Goal: Task Accomplishment & Management: Use online tool/utility

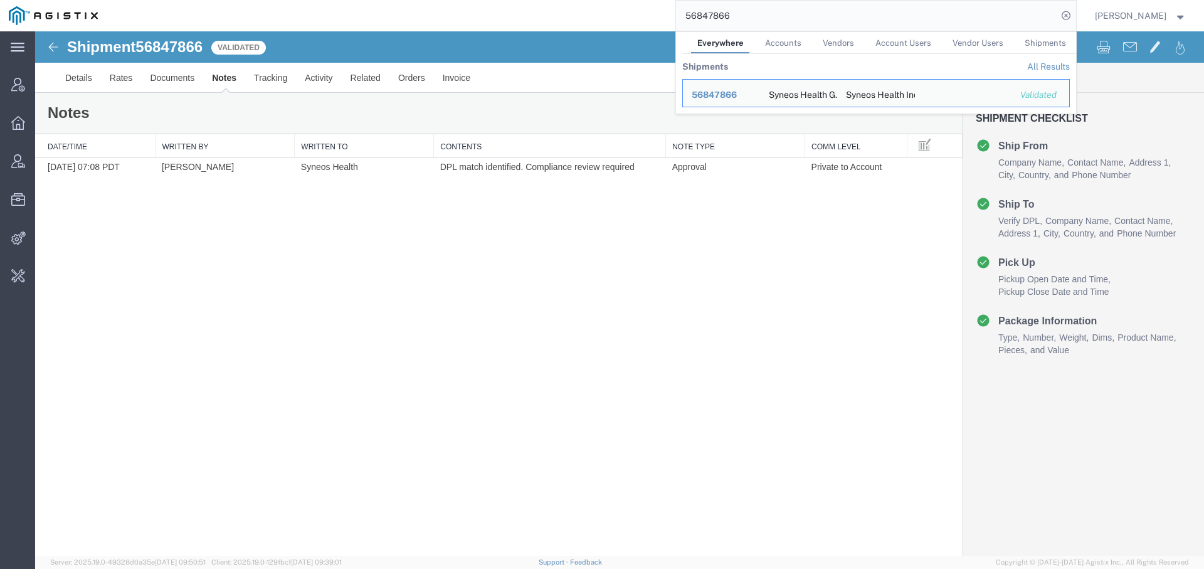
drag, startPoint x: 784, startPoint y: 18, endPoint x: 495, endPoint y: -84, distance: 305.9
click at [495, 0] on html "main_menu Created with Sketch. Collapse Menu Account Manager Overview Vendor Ma…" at bounding box center [602, 284] width 1204 height 569
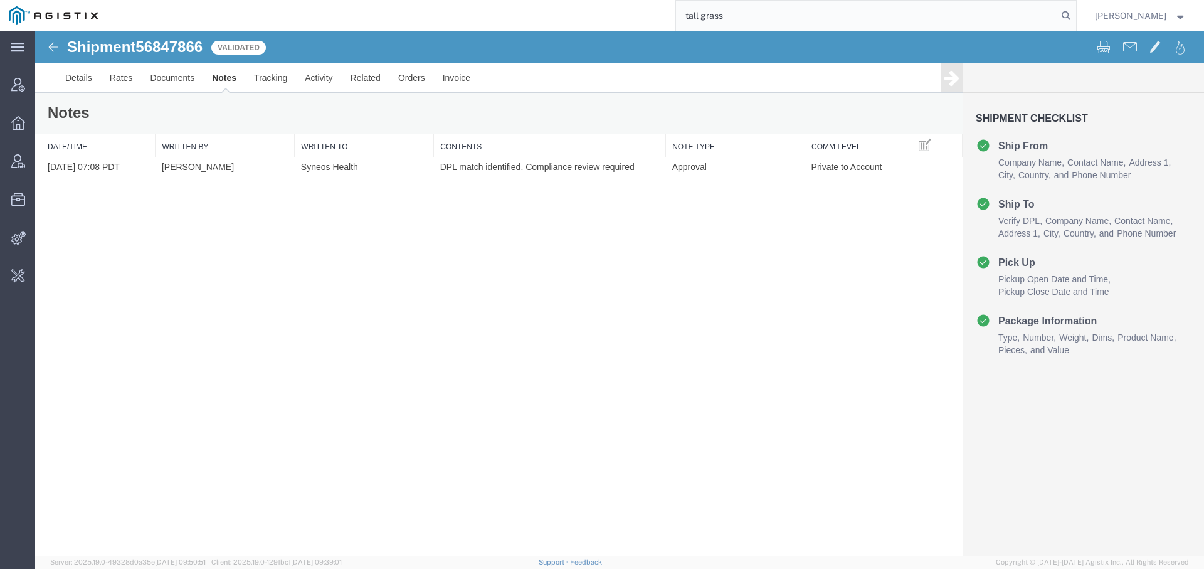
type input "tall grass"
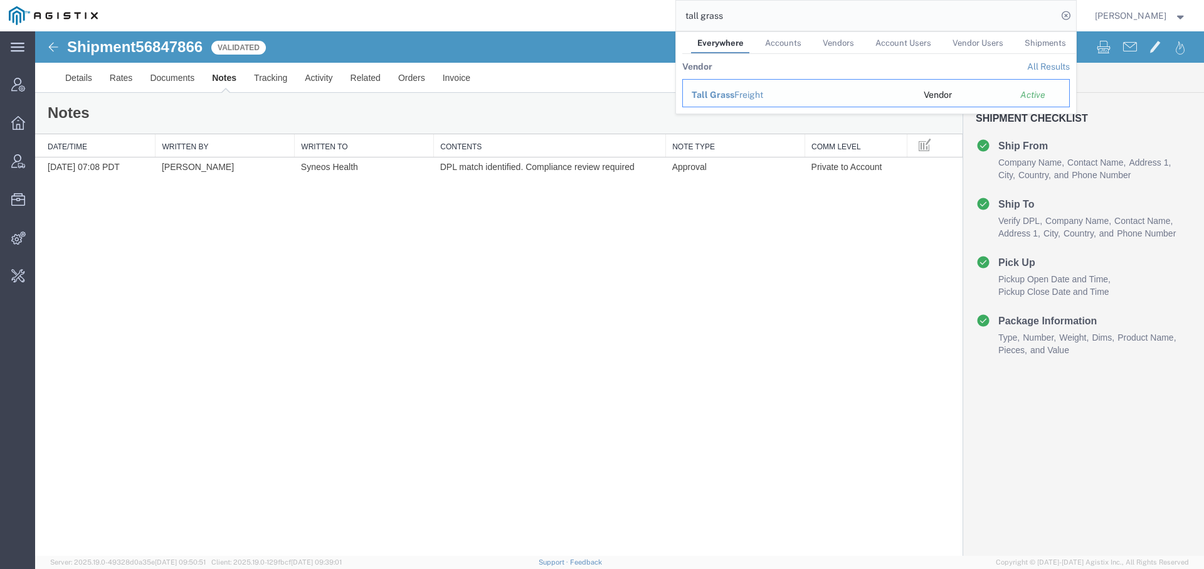
click at [719, 95] on span "Tall Grass" at bounding box center [713, 95] width 43 height 10
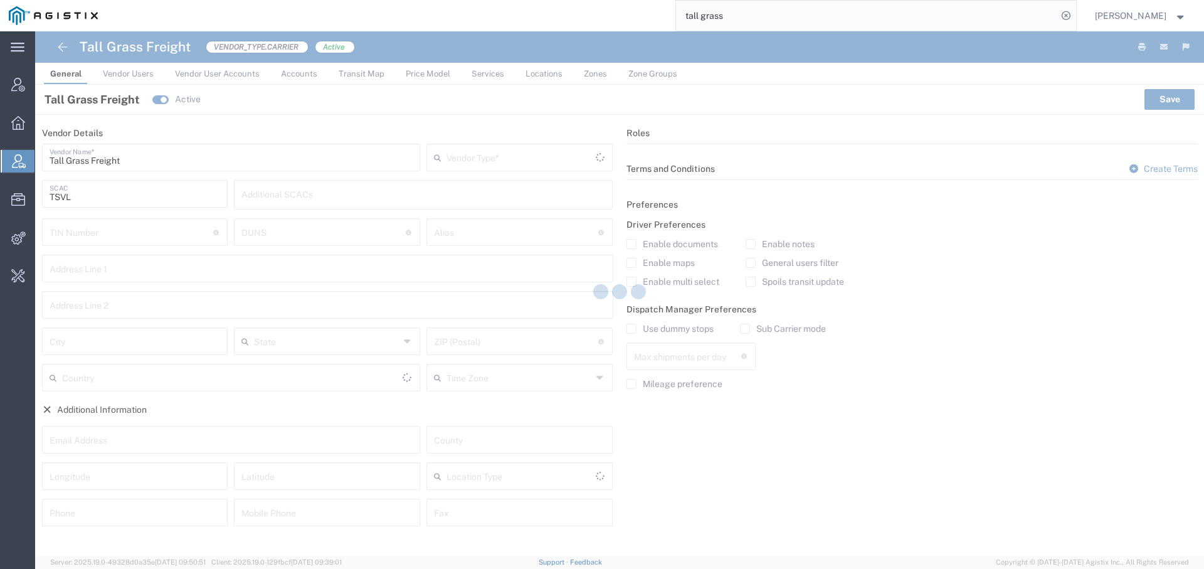
type input "Carrier"
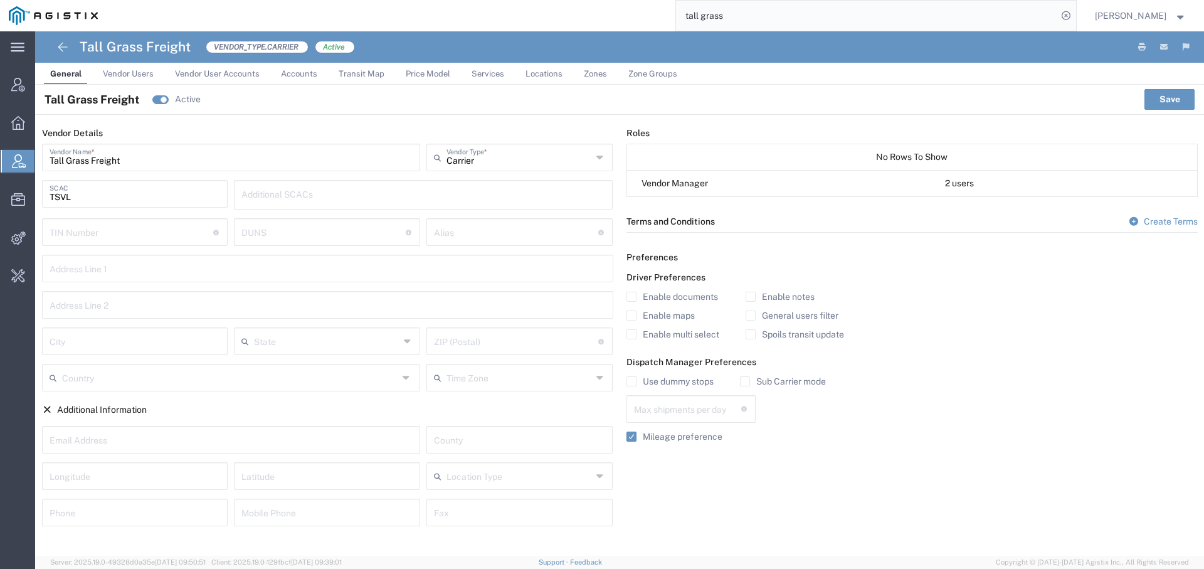
click at [122, 74] on span "Vendor Users" at bounding box center [128, 73] width 51 height 9
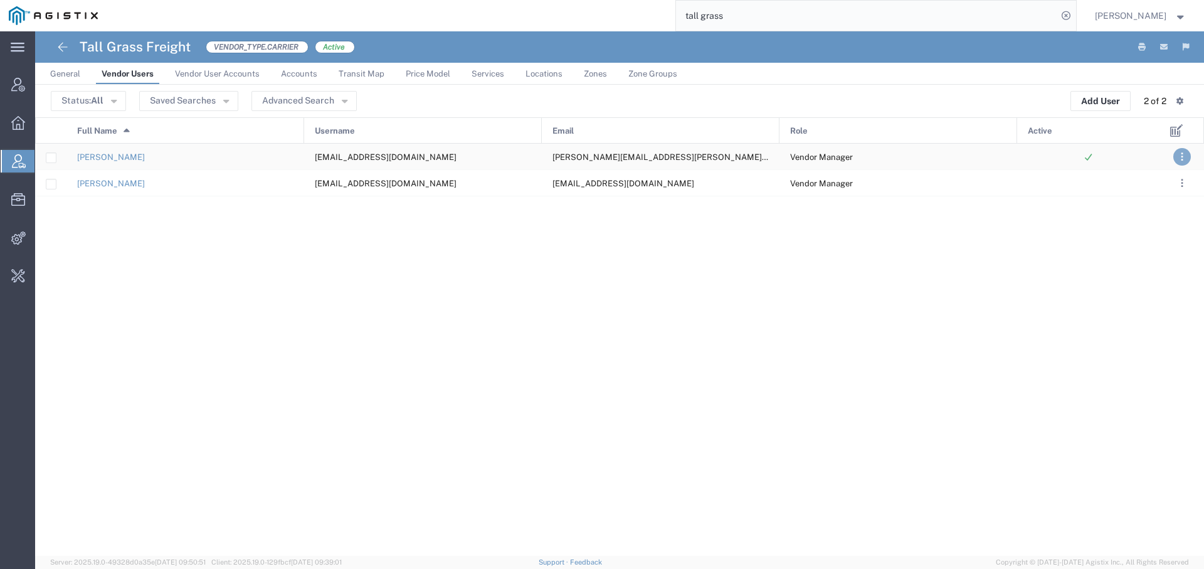
click at [1177, 152] on button ". . ." at bounding box center [1183, 157] width 18 height 18
click at [1138, 208] on link "Deactivate" at bounding box center [1130, 213] width 55 height 10
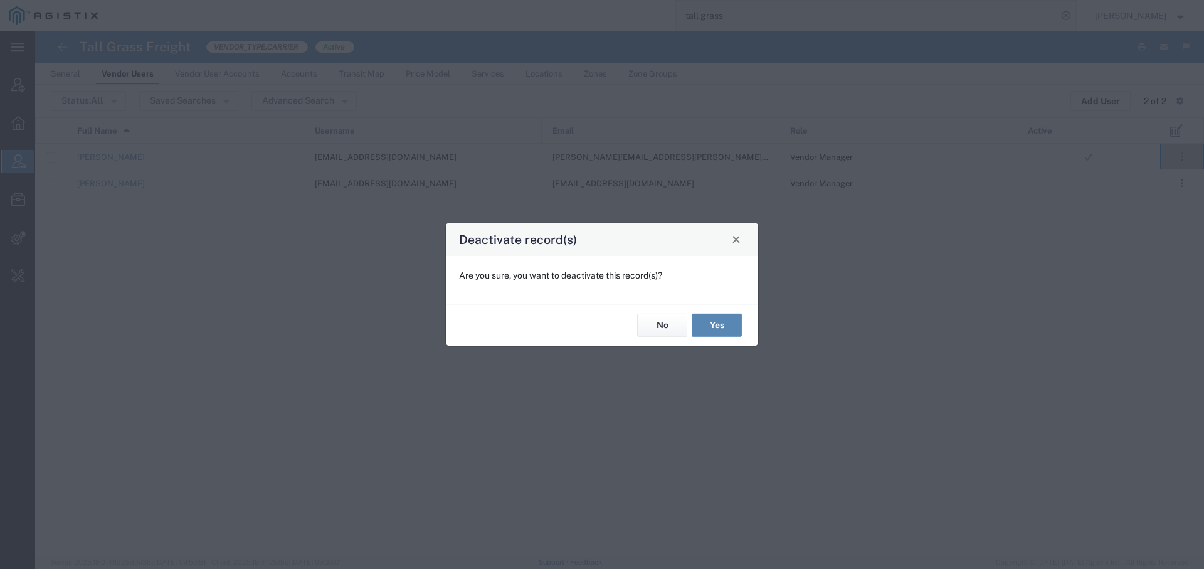
click at [717, 320] on button "Yes" at bounding box center [717, 325] width 50 height 23
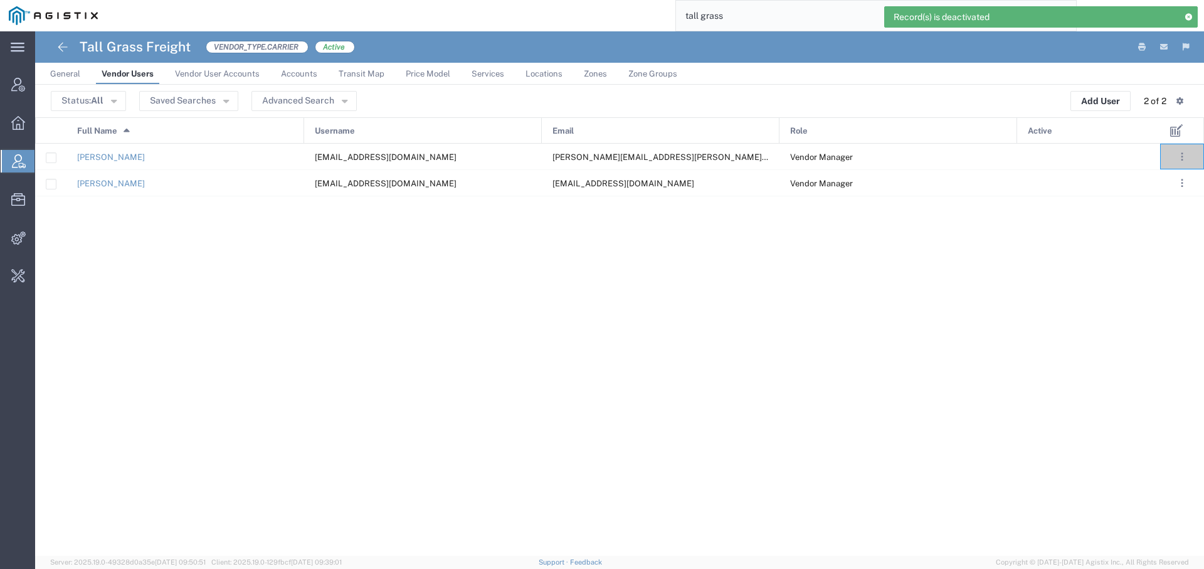
click at [63, 69] on span "General" at bounding box center [65, 73] width 30 height 9
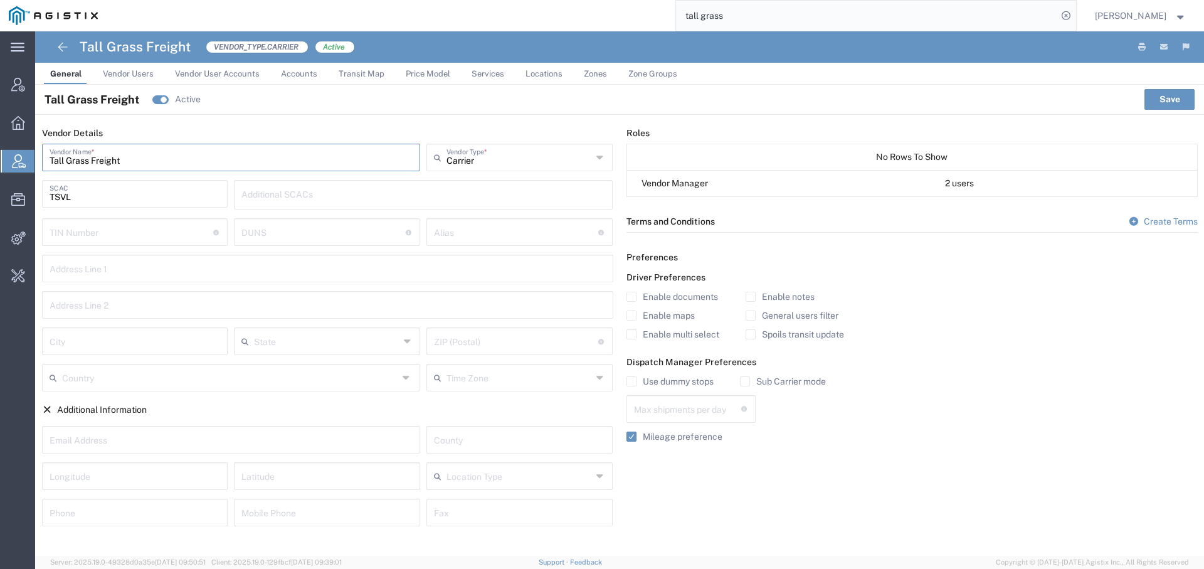
drag, startPoint x: 161, startPoint y: 162, endPoint x: -43, endPoint y: 137, distance: 204.8
click at [0, 137] on html "main_menu Created with Sketch. Collapse Menu Account Manager Overview Vendor Ma…" at bounding box center [602, 284] width 1204 height 569
type input "Transervice Integrated Solutions"
click at [1163, 102] on button "Save" at bounding box center [1170, 99] width 50 height 20
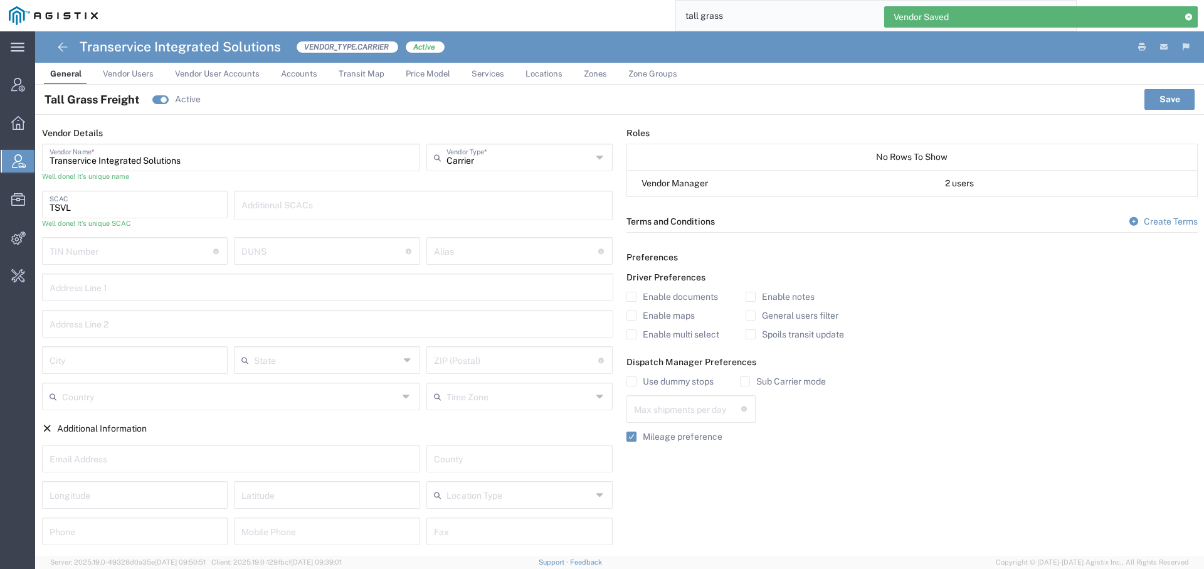
click at [301, 72] on span "Accounts" at bounding box center [299, 73] width 36 height 9
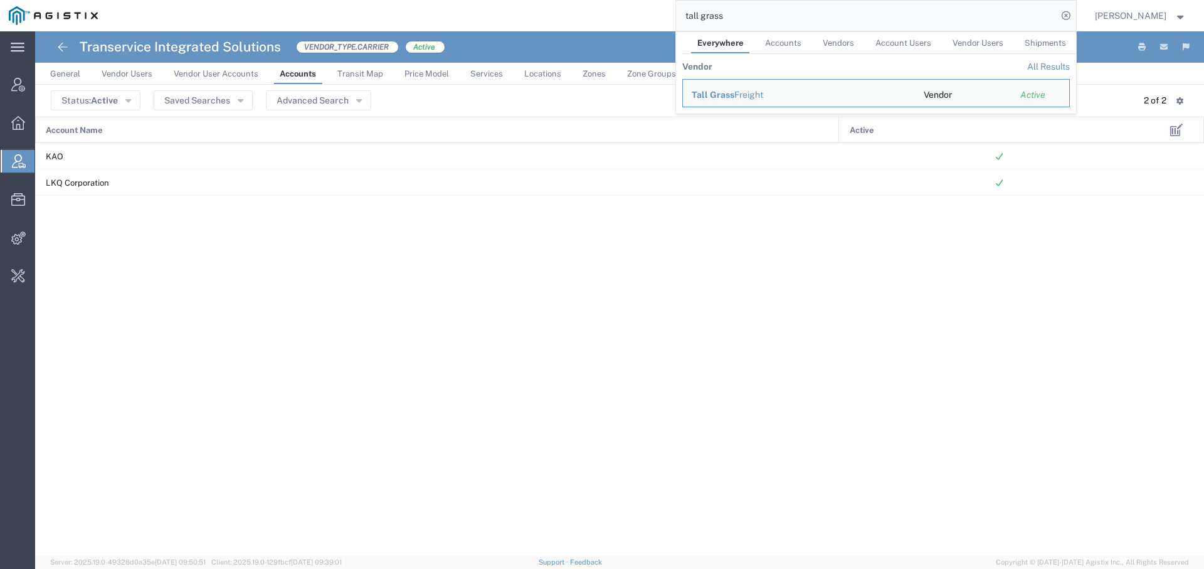
drag, startPoint x: 779, startPoint y: 22, endPoint x: 575, endPoint y: -8, distance: 206.7
click at [575, 0] on html "main_menu Created with Sketch. Collapse Menu Account Manager Overview Vendor Ma…" at bounding box center [602, 284] width 1204 height 569
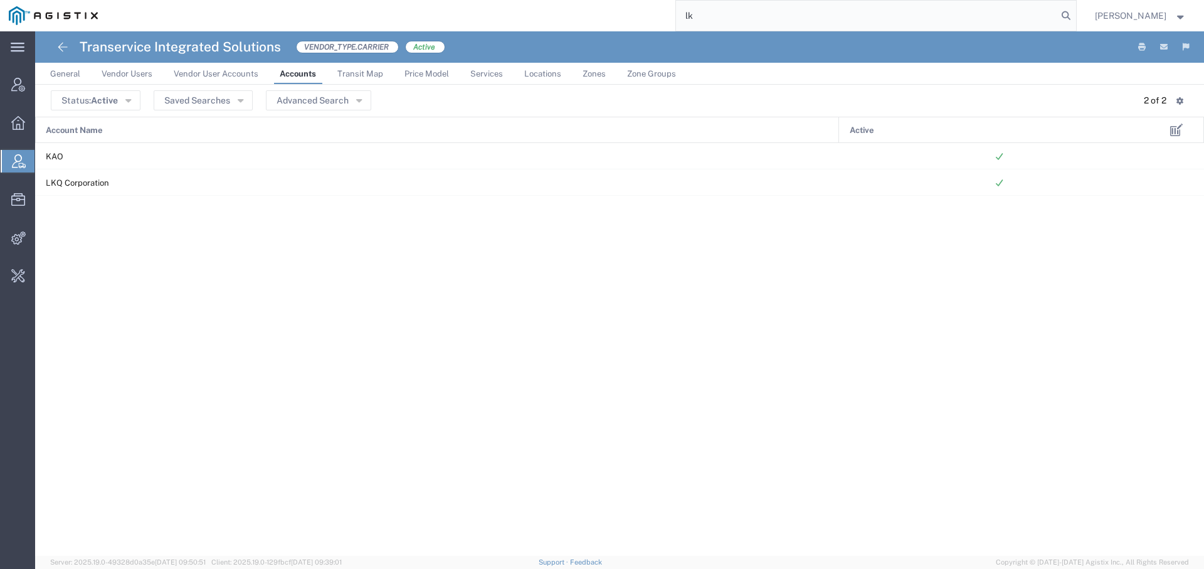
type input "l"
type input "ncmarzano"
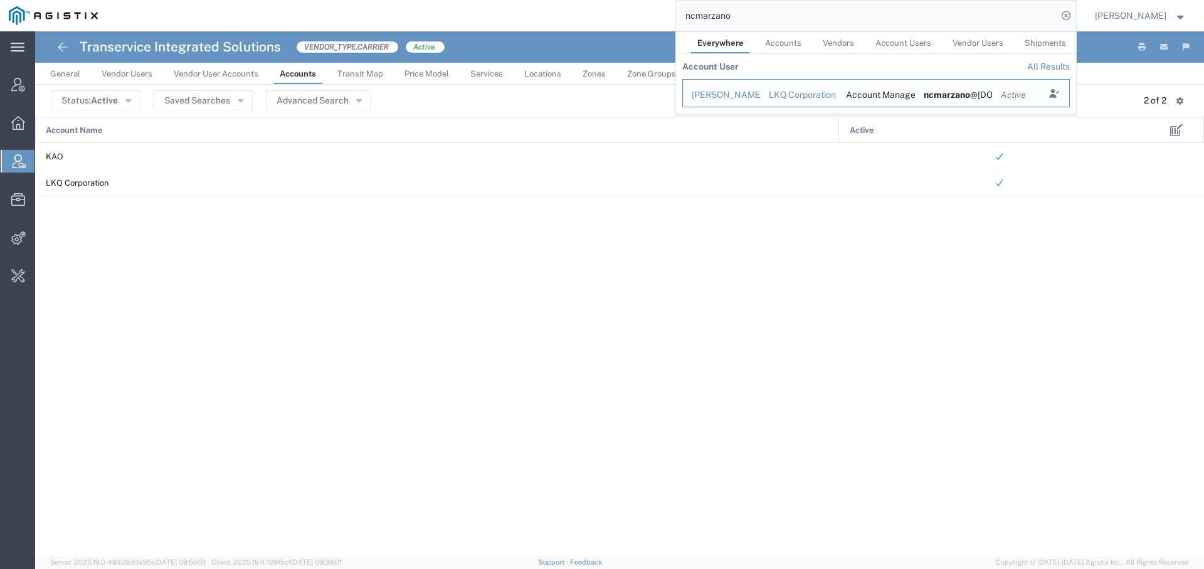
click at [728, 96] on div "[PERSON_NAME]" at bounding box center [722, 94] width 60 height 13
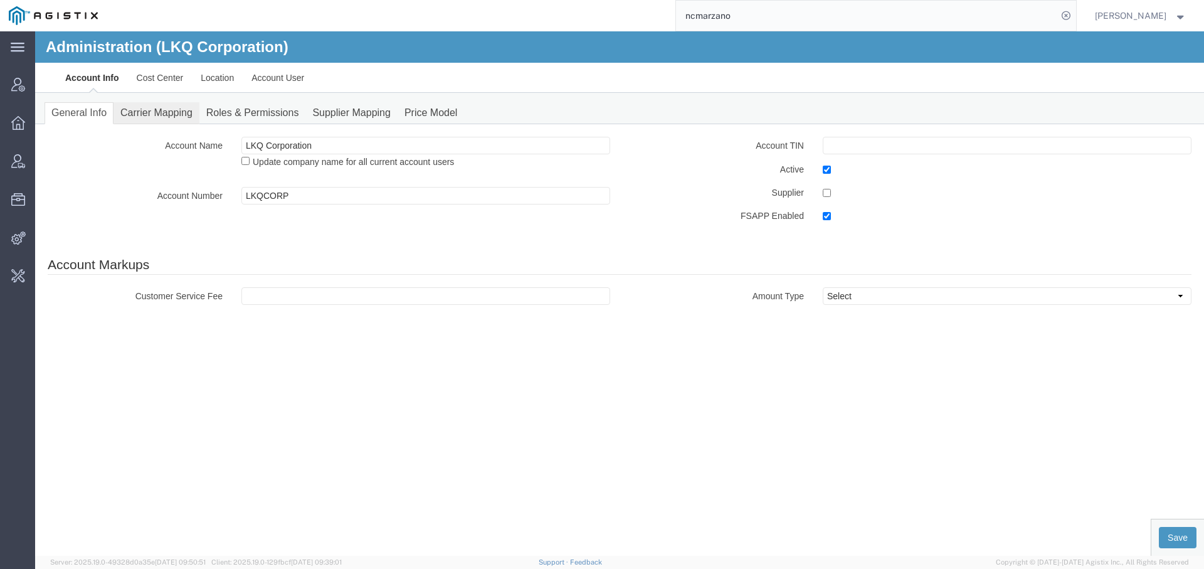
click at [152, 112] on link "Carrier Mapping" at bounding box center [157, 113] width 86 height 22
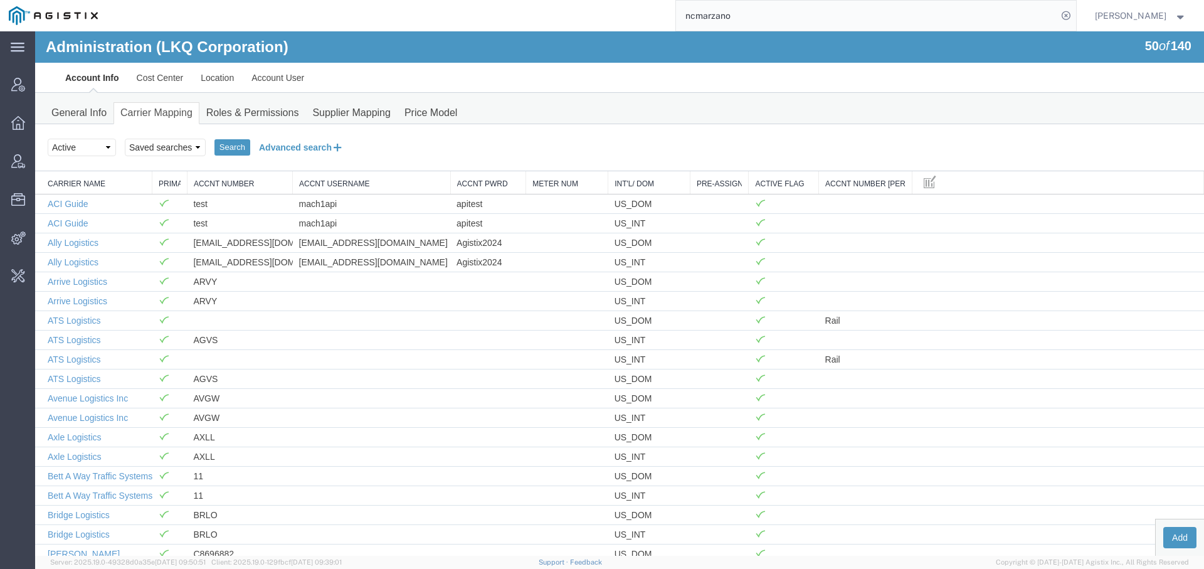
click at [319, 150] on button "Advanced search" at bounding box center [301, 147] width 102 height 21
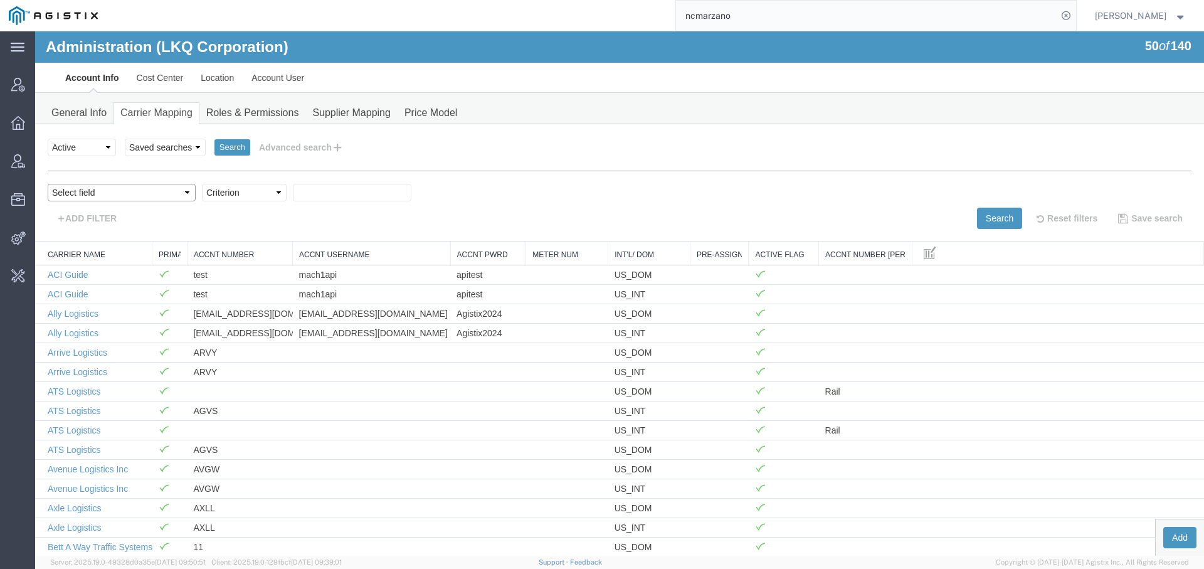
click at [105, 192] on select "Select field Accnt Number Accnt Number Alias Accnt Username Carrier Name Int'l/…" at bounding box center [122, 193] width 148 height 18
select select "vendorName"
click at [48, 184] on select "Select field Accnt Number Accnt Number Alias Accnt Username Carrier Name Int'l/…" at bounding box center [122, 193] width 148 height 18
click at [217, 185] on select "Criterion contains does not contain is is blank is not blank starts with" at bounding box center [244, 193] width 85 height 18
select select "startswith"
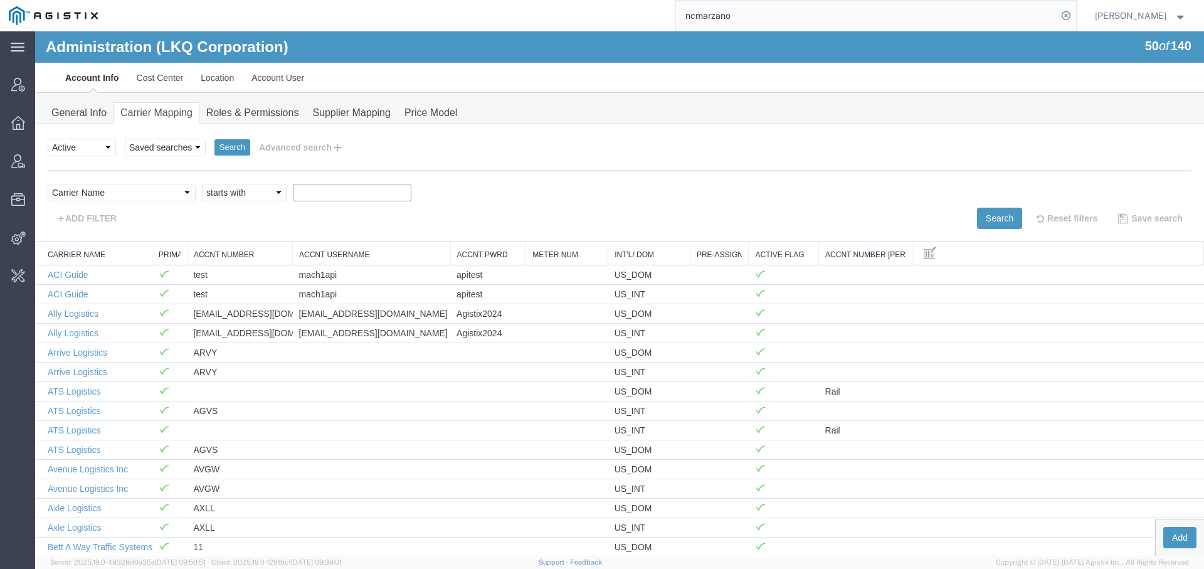
click at [202, 184] on select "Criterion contains does not contain is is blank is not blank starts with" at bounding box center [244, 193] width 85 height 18
type input "transervice"
click at [998, 212] on button "Search" at bounding box center [999, 218] width 45 height 21
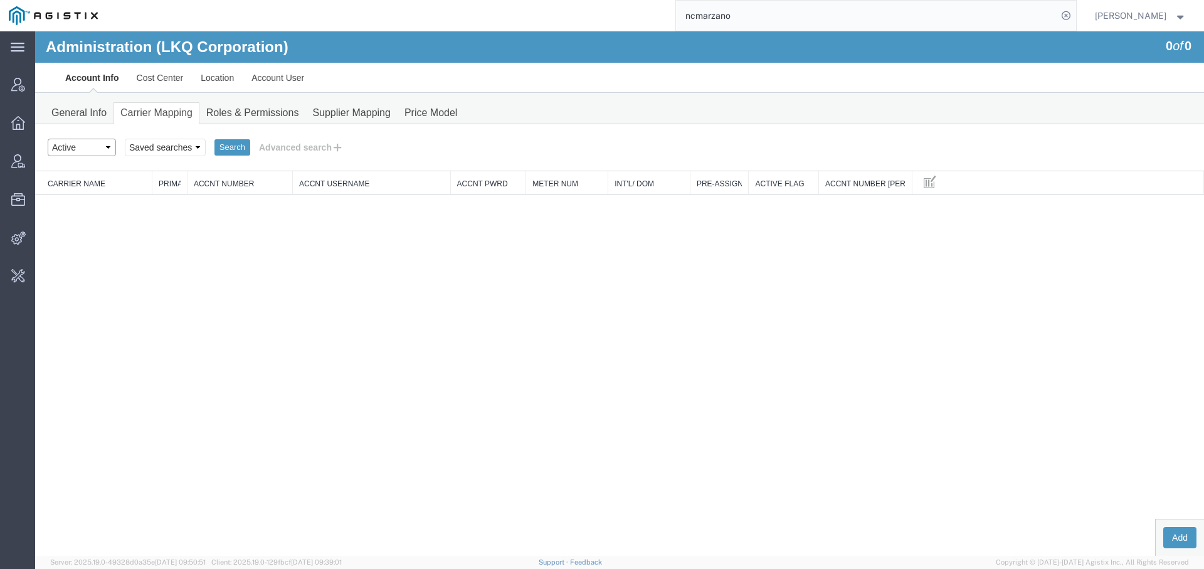
click at [88, 142] on select "Select status Active All Inactive" at bounding box center [82, 148] width 68 height 18
select select "ALL"
click at [48, 139] on select "Select status Active All Inactive" at bounding box center [82, 148] width 68 height 18
click at [228, 147] on button "Search" at bounding box center [233, 147] width 36 height 16
click at [721, 15] on input "ncmarzano" at bounding box center [866, 16] width 381 height 30
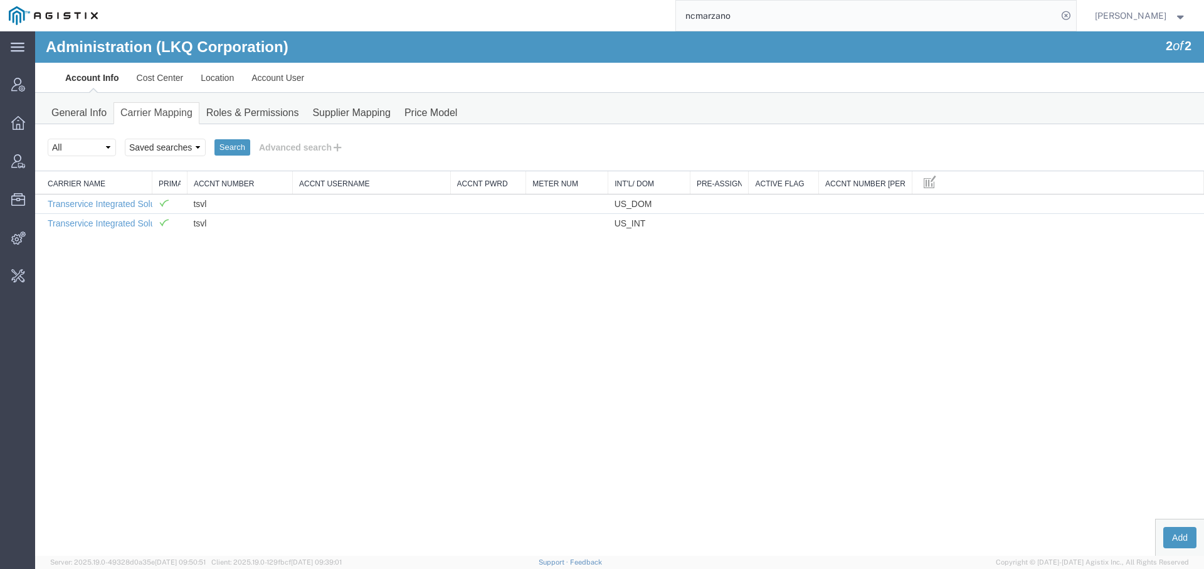
click at [721, 15] on input "ncmarzano" at bounding box center [866, 16] width 381 height 30
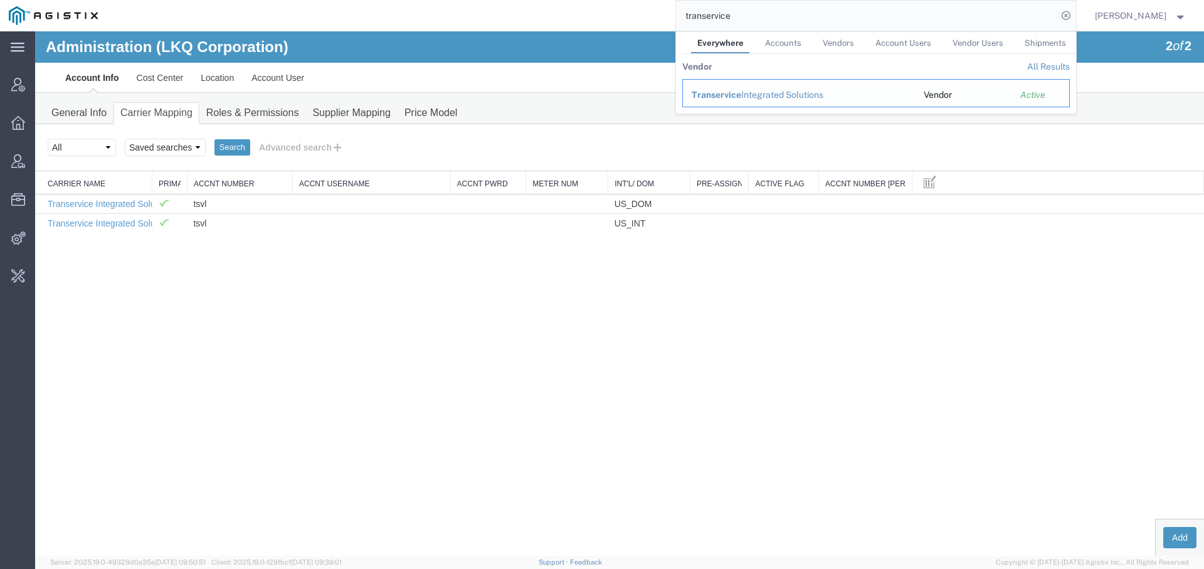
click at [765, 86] on td "Transervice Integrated Solutions" at bounding box center [798, 93] width 233 height 28
click at [771, 99] on div "Transervice Integrated Solutions" at bounding box center [799, 94] width 215 height 13
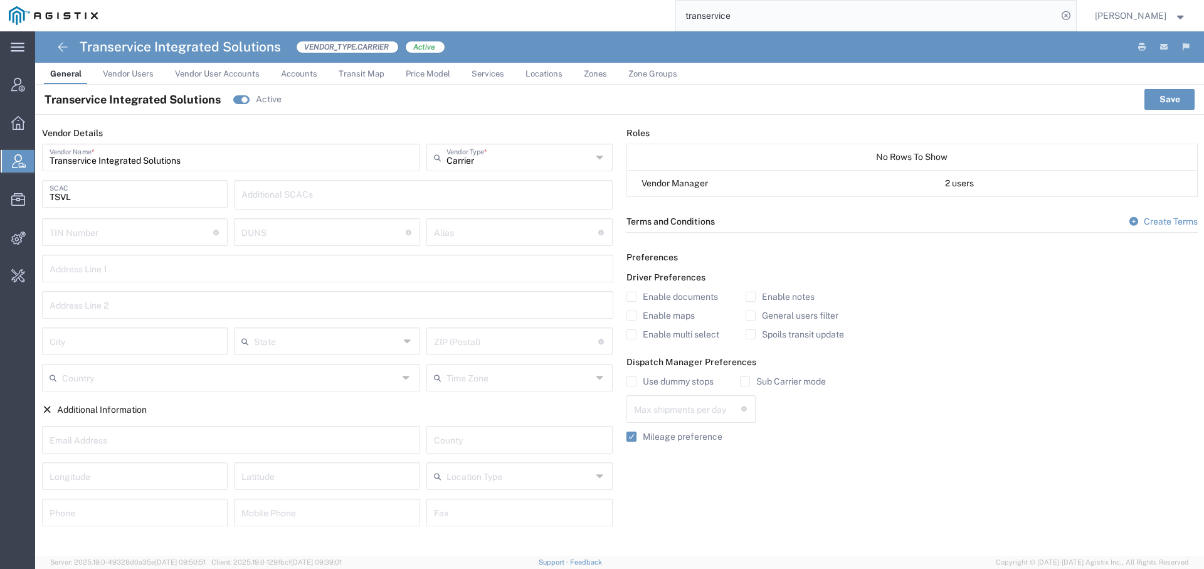
click at [137, 70] on span "Vendor Users" at bounding box center [128, 73] width 51 height 9
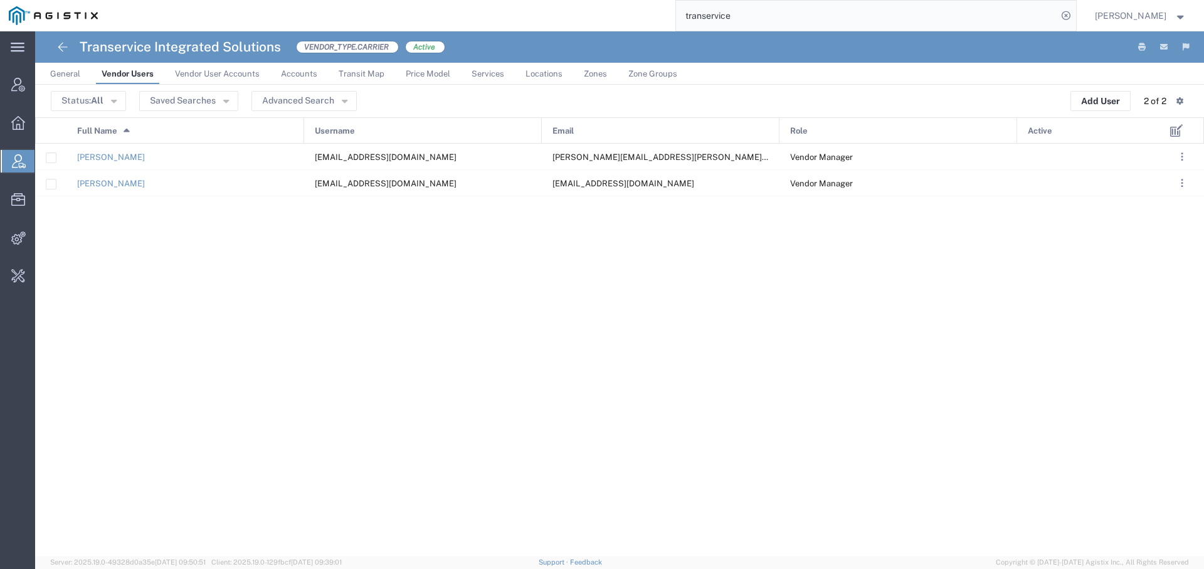
click at [691, 13] on input "transervice" at bounding box center [866, 16] width 381 height 30
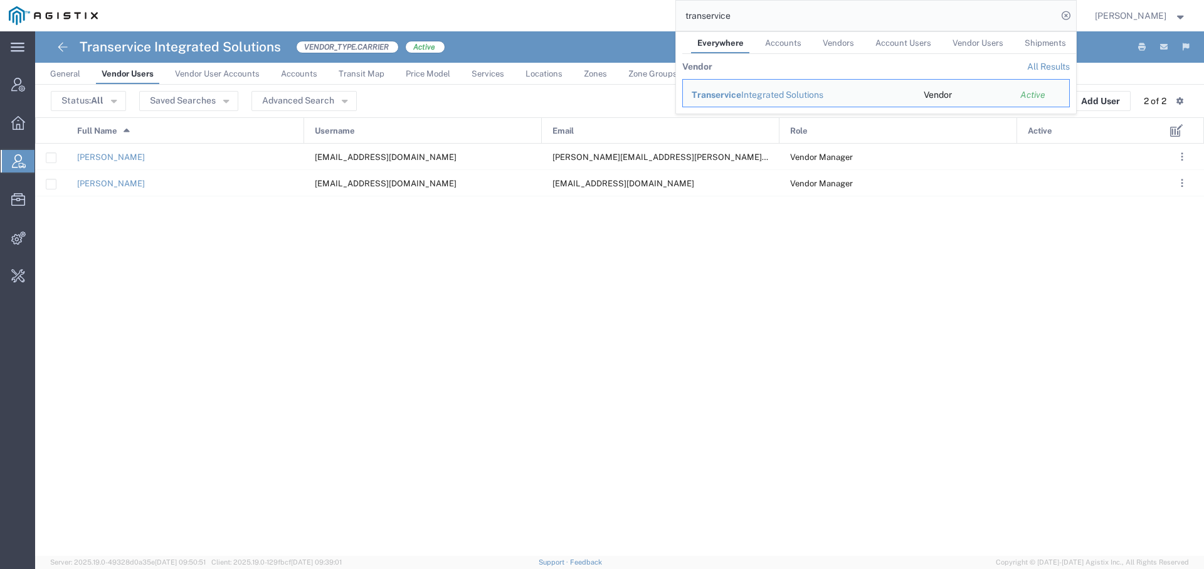
click at [691, 13] on input "transervice" at bounding box center [866, 16] width 381 height 30
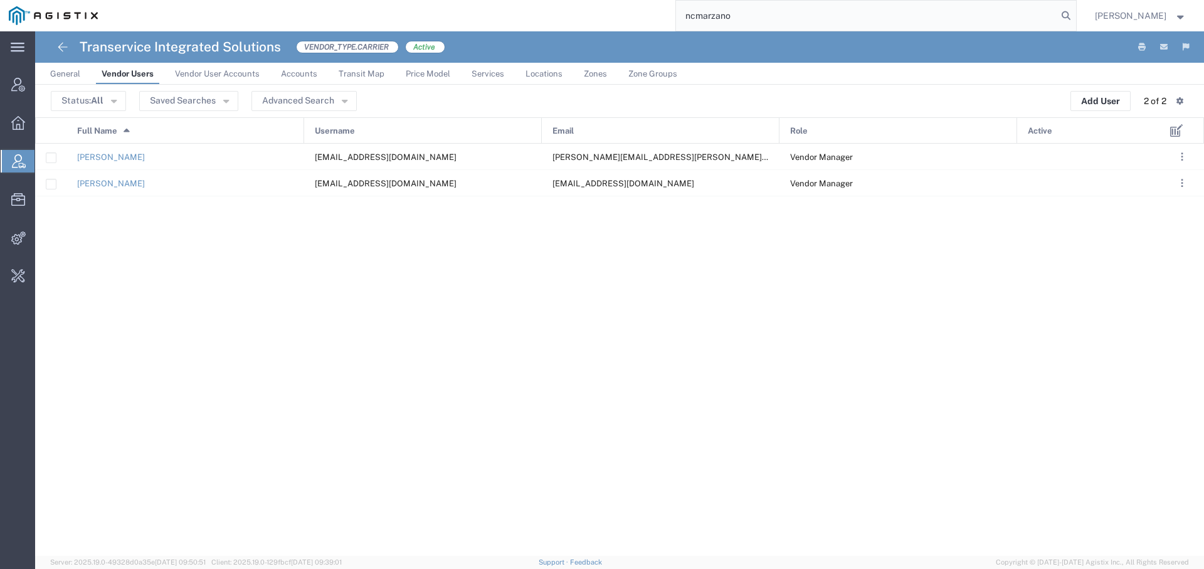
type input "ncmarzano"
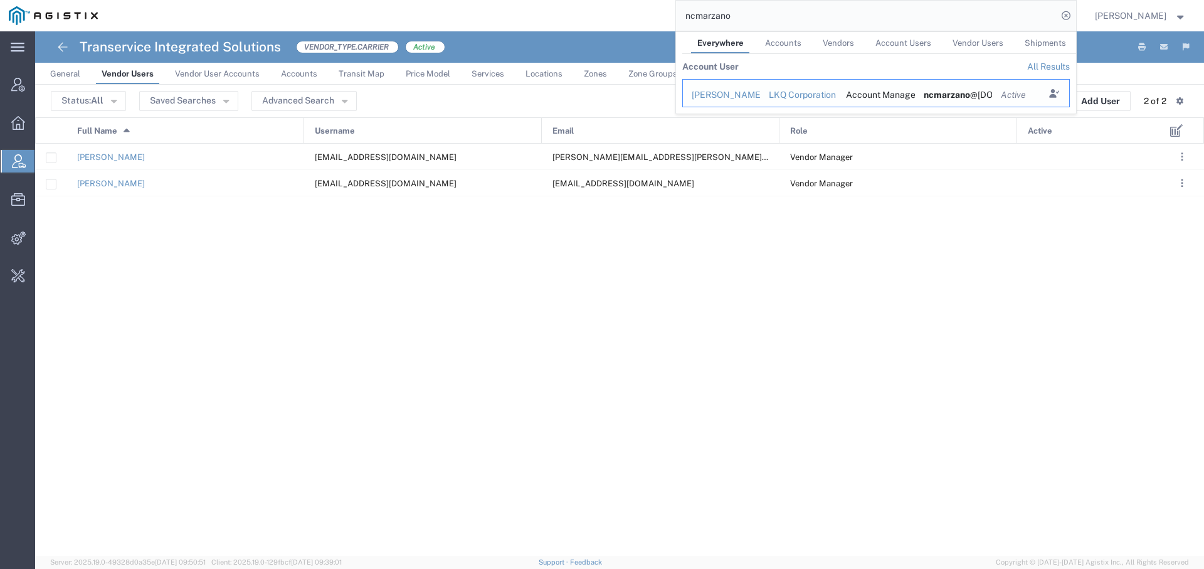
click at [722, 99] on div "[PERSON_NAME]" at bounding box center [722, 94] width 60 height 13
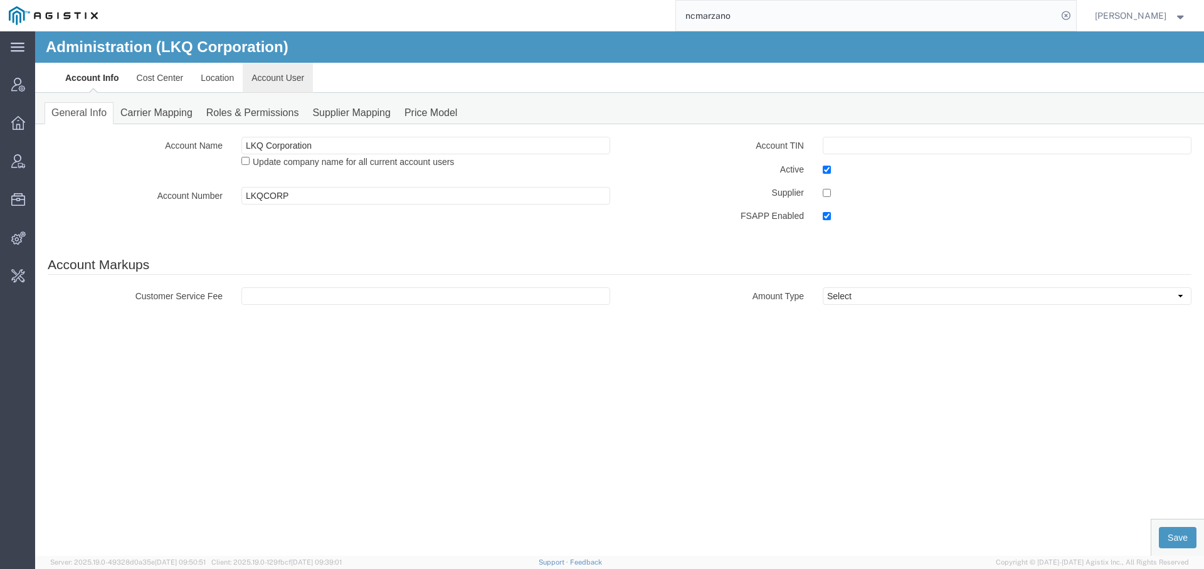
click at [300, 75] on link "Account User" at bounding box center [278, 78] width 70 height 30
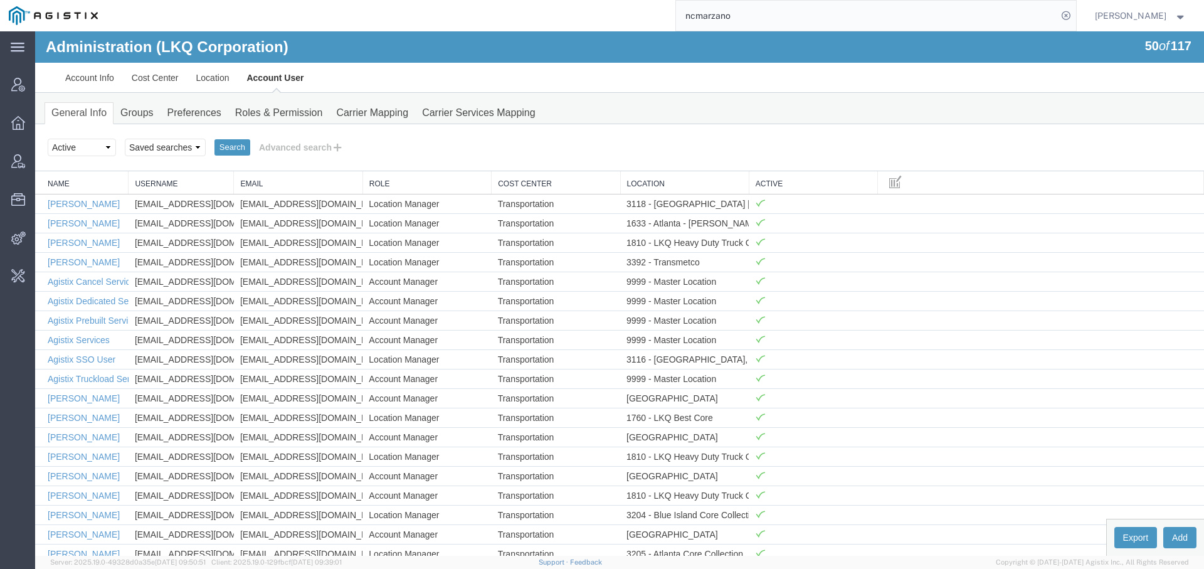
click at [426, 181] on link "Role" at bounding box center [426, 184] width 115 height 11
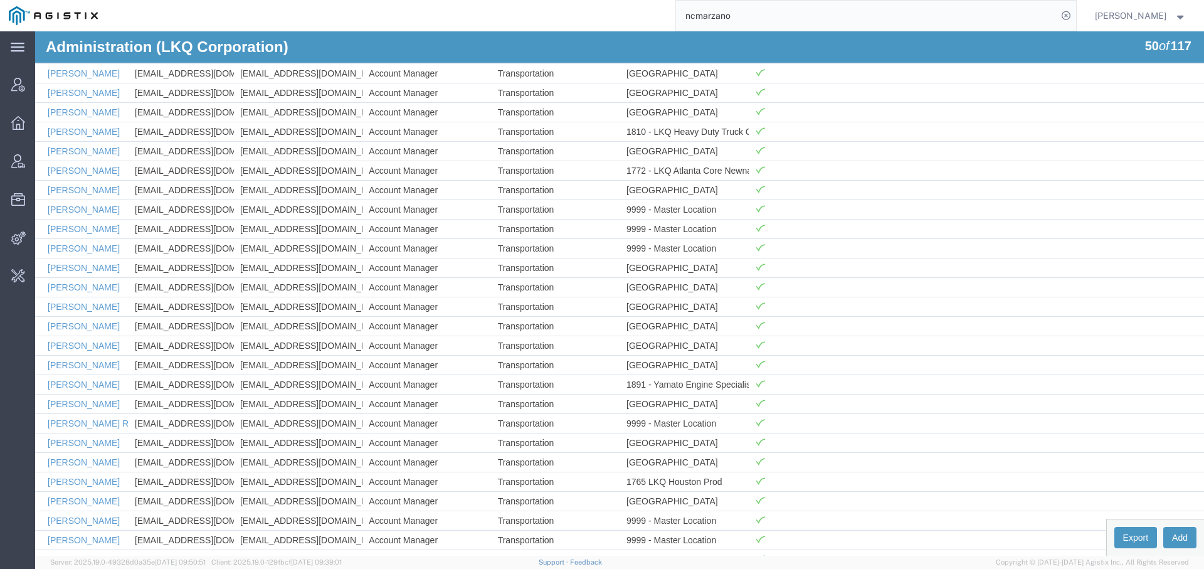
scroll to position [236, 0]
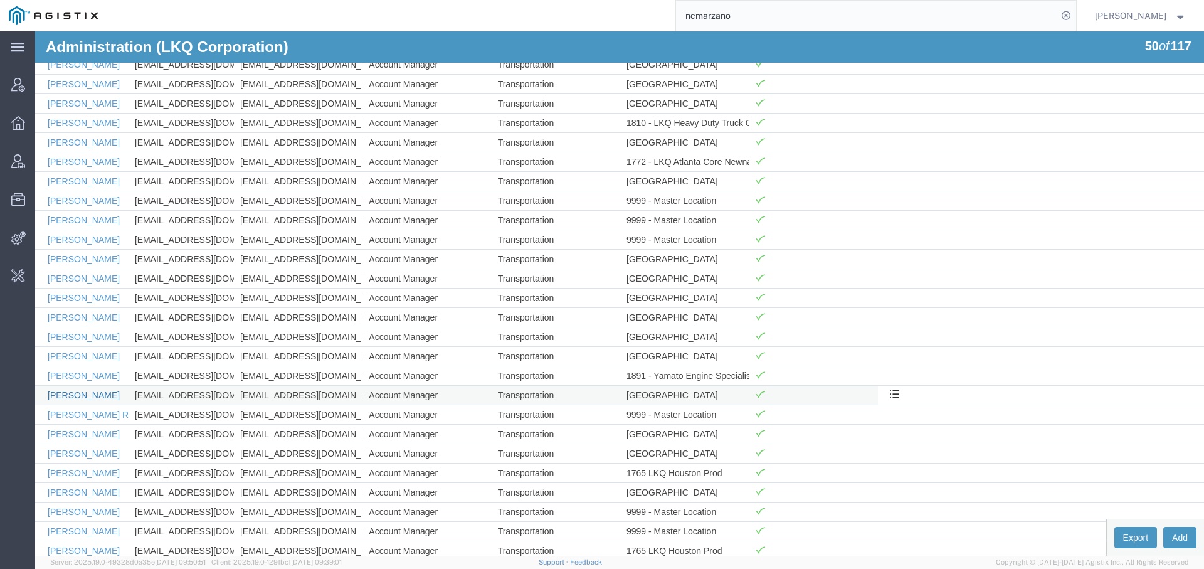
click at [72, 390] on link "[PERSON_NAME]" at bounding box center [84, 395] width 72 height 10
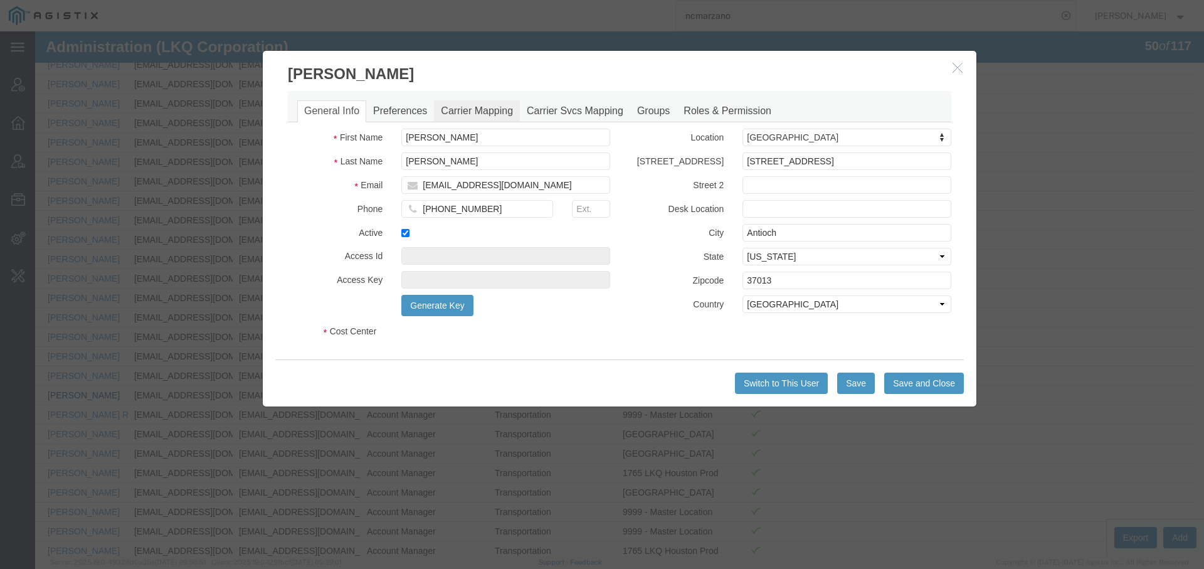
select select "COSTCENTER"
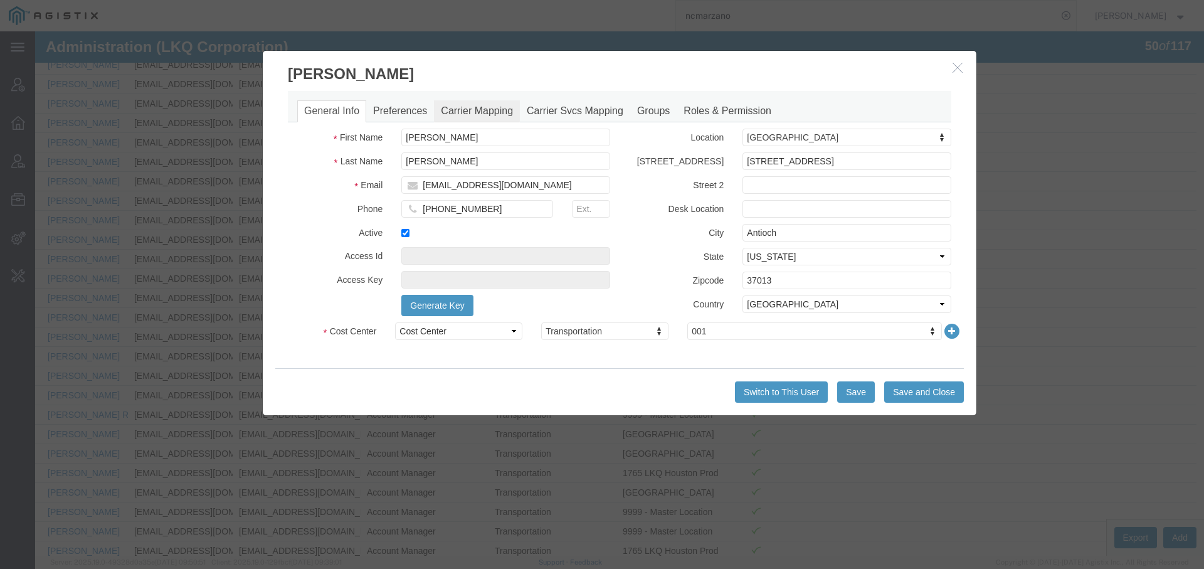
click at [489, 116] on link "Carrier Mapping" at bounding box center [477, 111] width 86 height 22
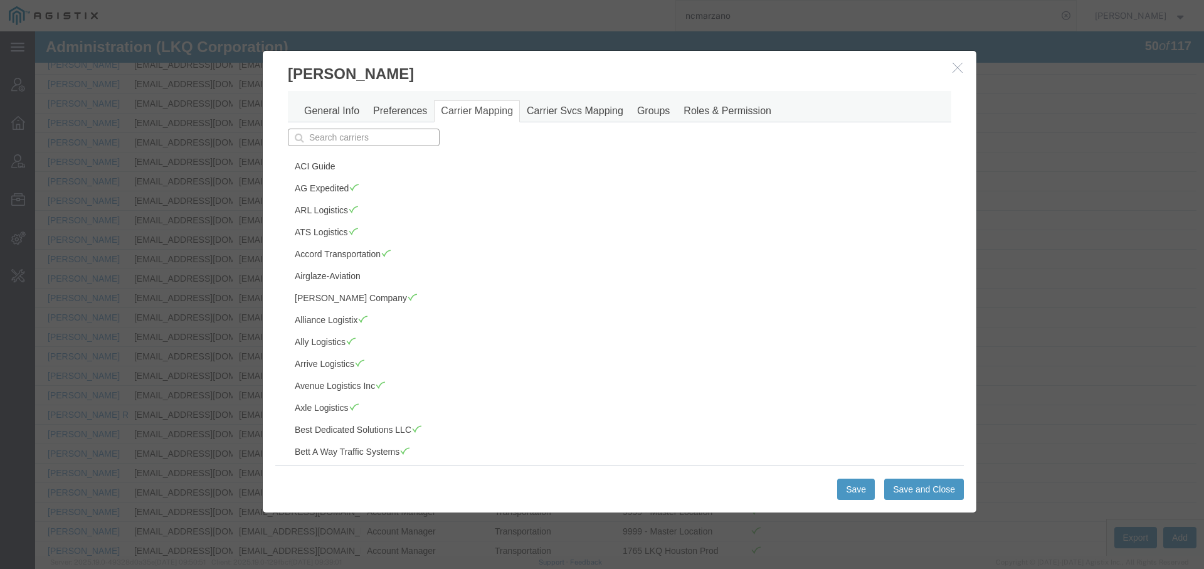
click at [386, 139] on input "text" at bounding box center [364, 138] width 152 height 18
type input "transe"
type input "transervice Integrated Solutions"
click at [419, 154] on p "Transervice Integrated Solutions" at bounding box center [363, 157] width 135 height 10
type input "Transervice Integrated Solutions"
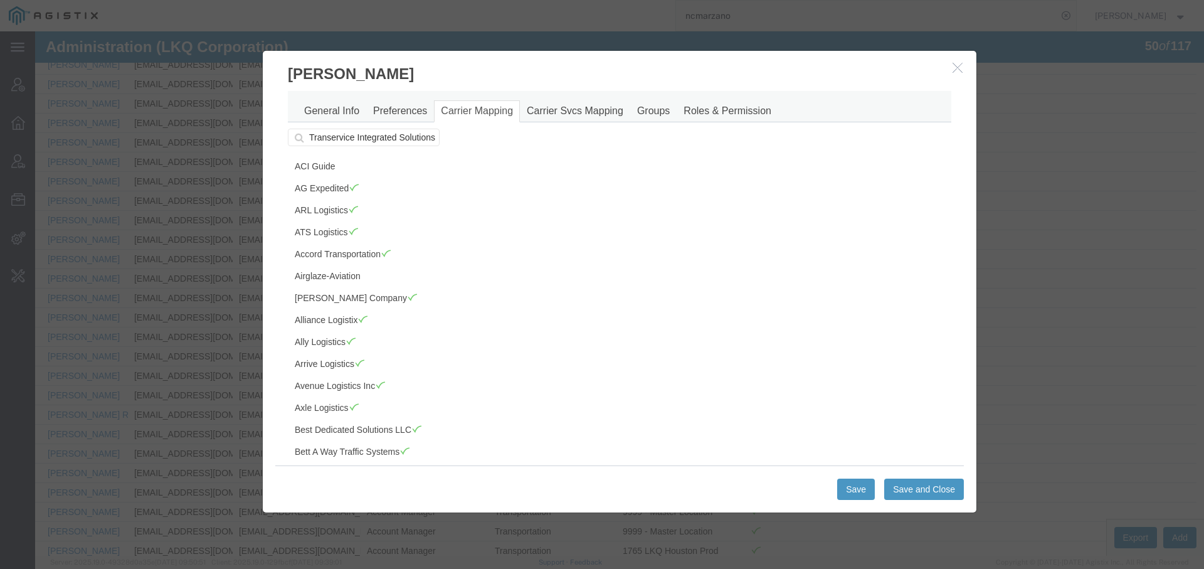
scroll to position [1676, 0]
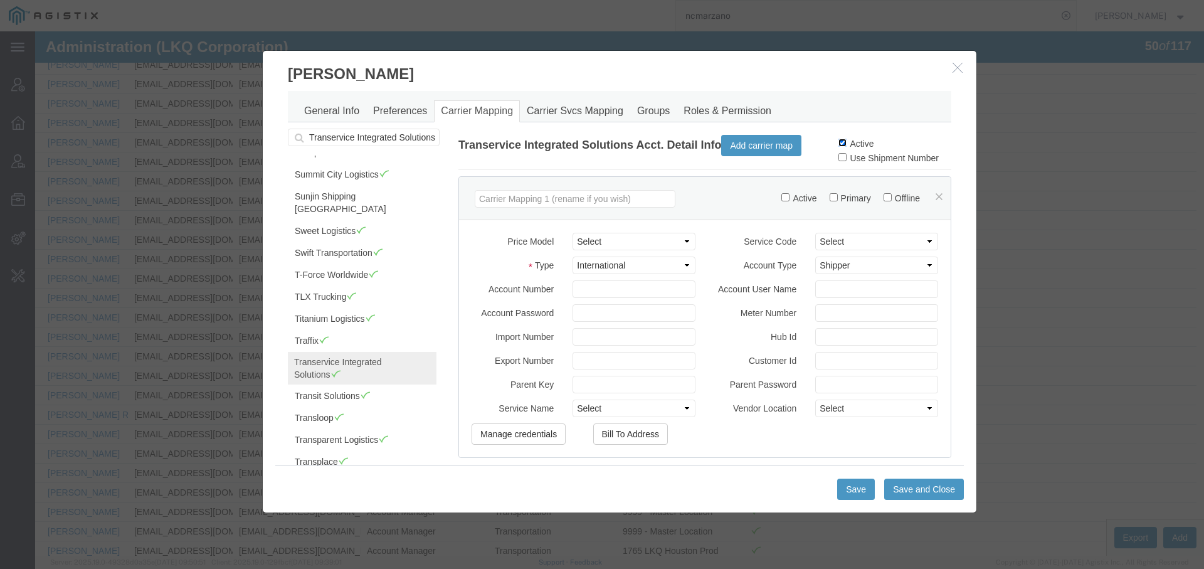
click at [839, 140] on input "Active" at bounding box center [843, 143] width 8 height 8
checkbox input "false"
click at [899, 494] on button "Save and Close" at bounding box center [924, 489] width 80 height 21
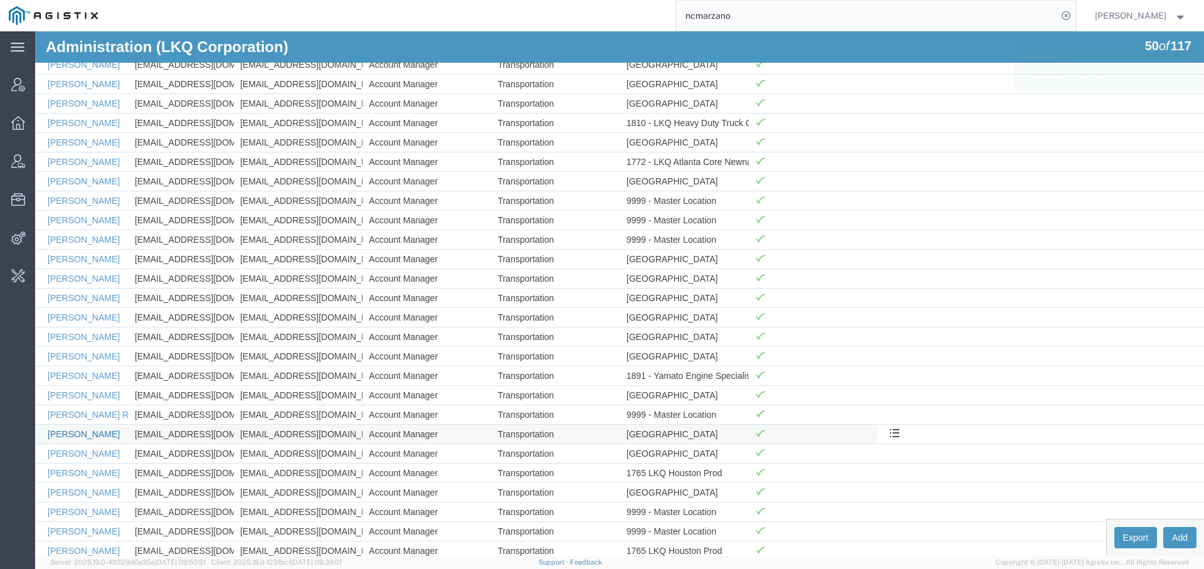
click at [90, 430] on link "[PERSON_NAME]" at bounding box center [84, 434] width 72 height 10
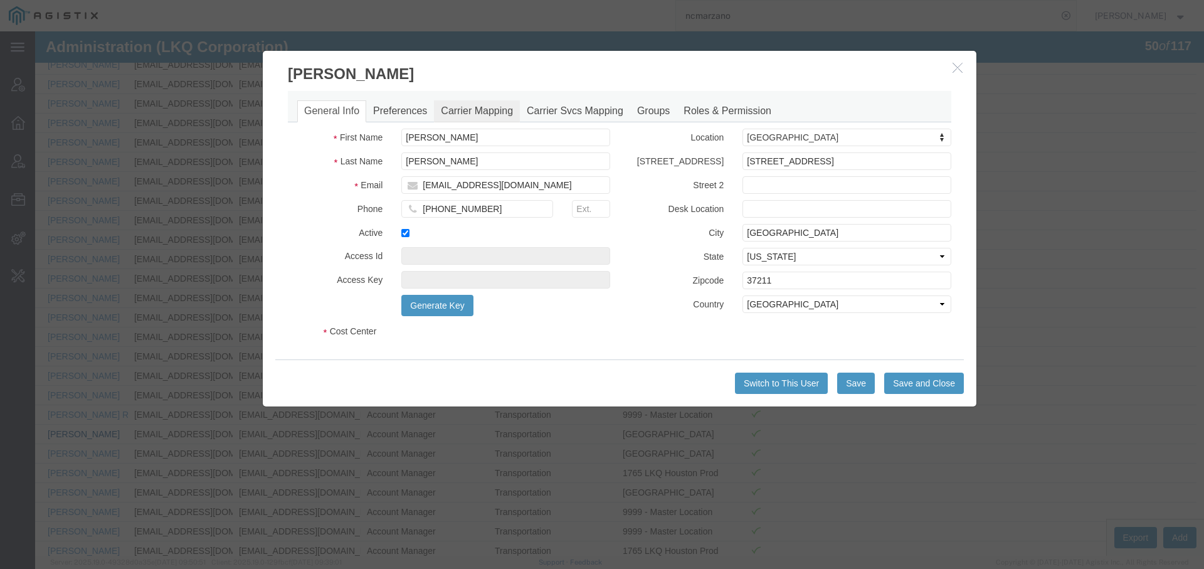
select select "COSTCENTER"
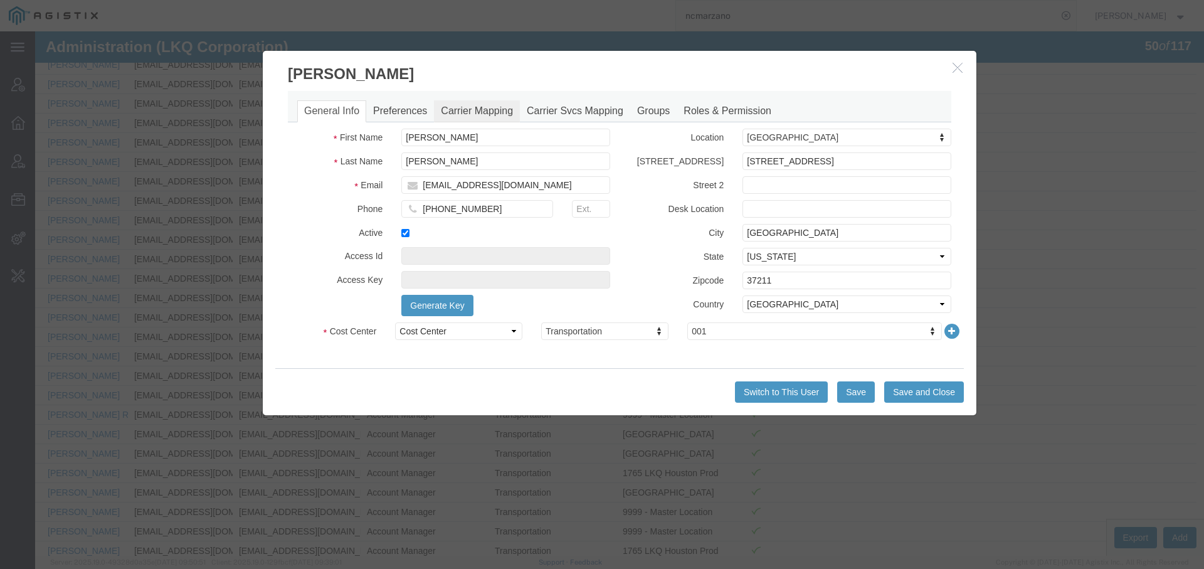
click at [465, 107] on link "Carrier Mapping" at bounding box center [477, 111] width 86 height 22
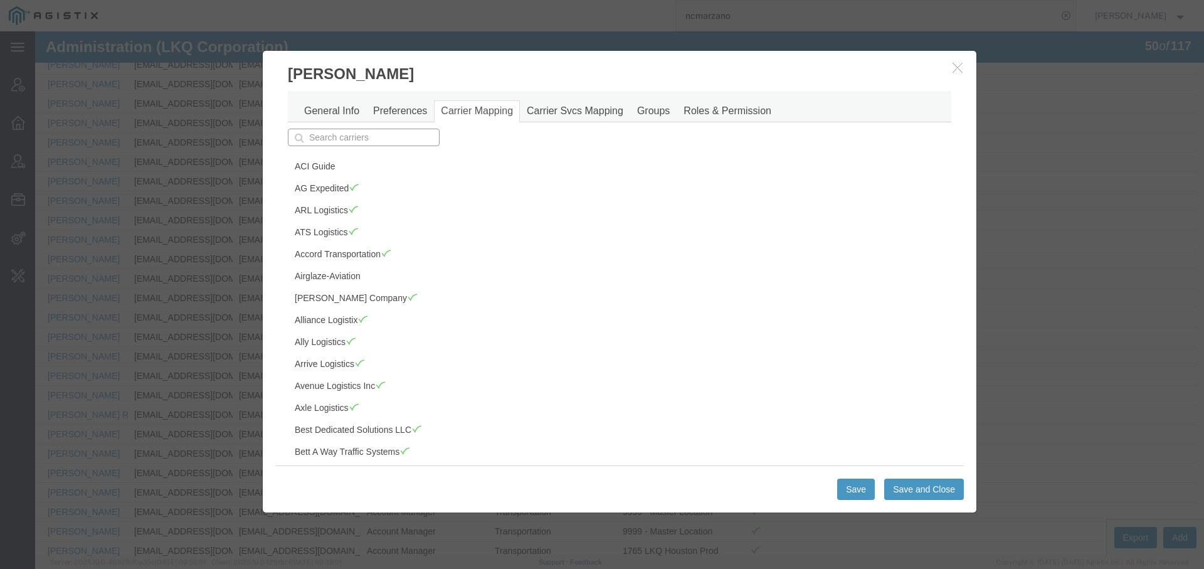
click at [374, 136] on input "text" at bounding box center [364, 138] width 152 height 18
type input "transe"
type input "transervice Integrated Solutions"
click at [406, 159] on p "Transervice Integrated Solutions" at bounding box center [363, 157] width 135 height 10
type input "Transervice Integrated Solutions"
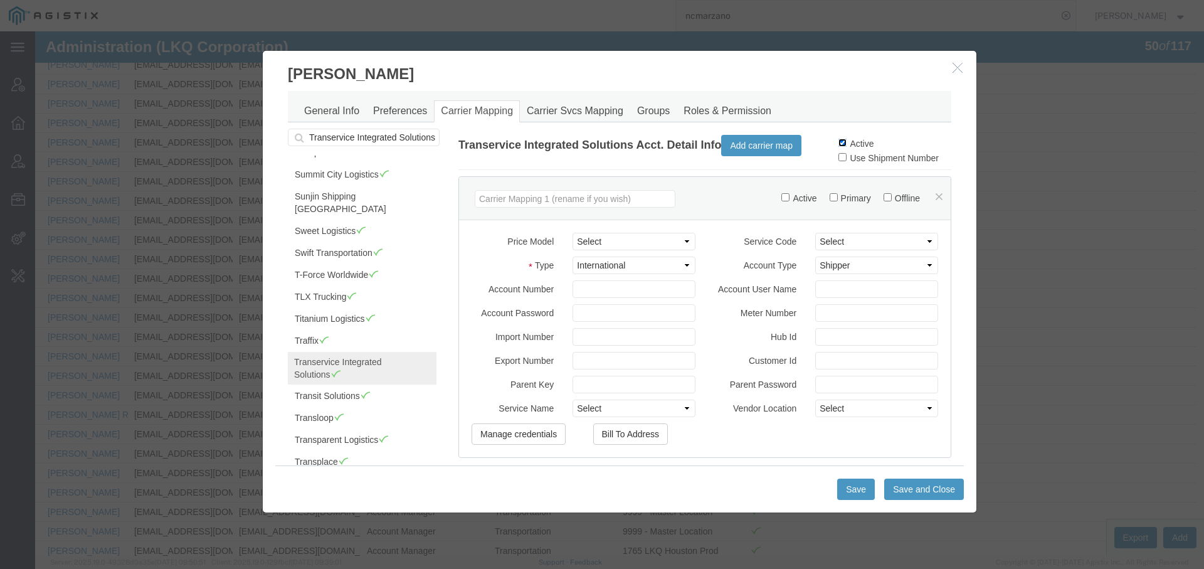
click at [839, 144] on input "Active" at bounding box center [843, 143] width 8 height 8
checkbox input "false"
click at [902, 480] on button "Save and Close" at bounding box center [924, 489] width 80 height 21
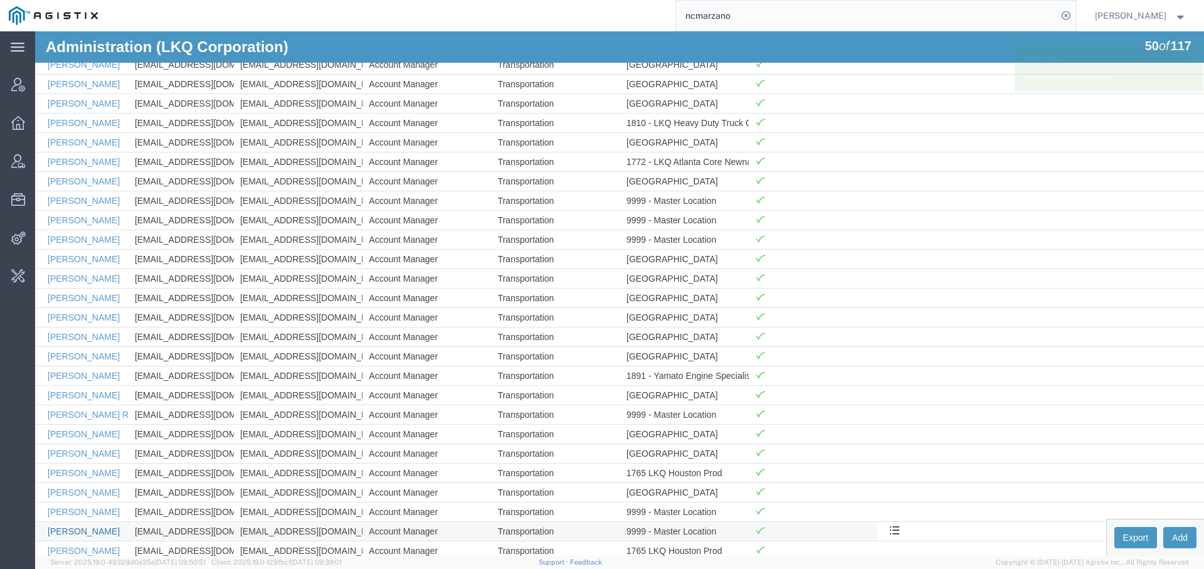
click at [90, 526] on link "[PERSON_NAME]" at bounding box center [84, 531] width 72 height 10
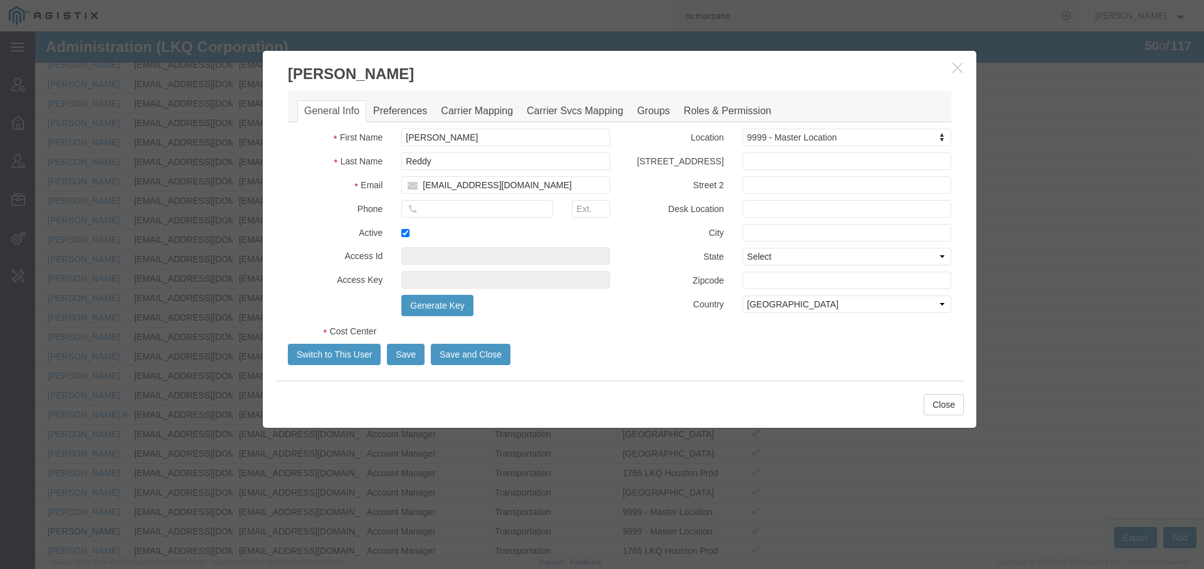
select select "COSTCENTER"
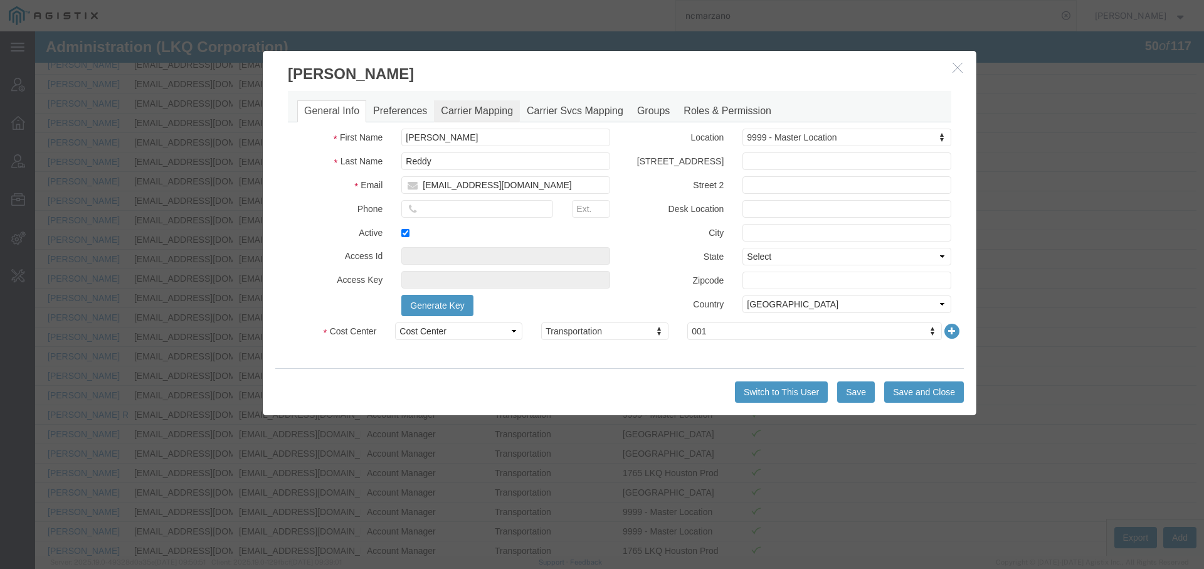
click at [484, 101] on link "Carrier Mapping" at bounding box center [477, 111] width 86 height 22
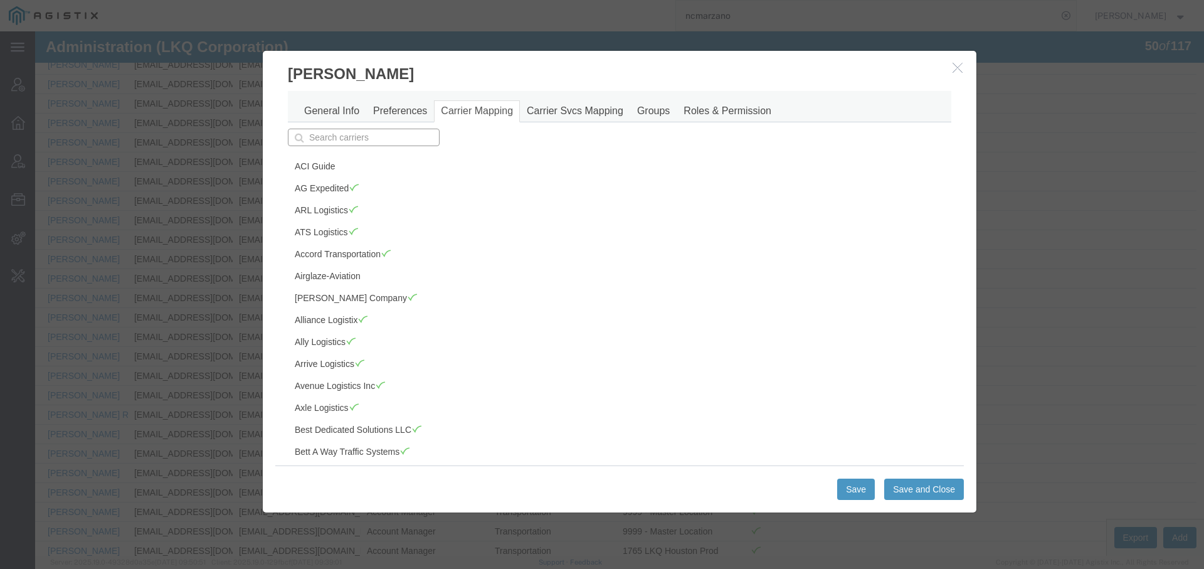
click at [381, 142] on input "text" at bounding box center [364, 138] width 152 height 18
type input "transe"
type input "transervice Integrated Solutions"
click at [403, 157] on p "Transervice Integrated Solutions" at bounding box center [363, 157] width 135 height 10
type input "Transervice Integrated Solutions"
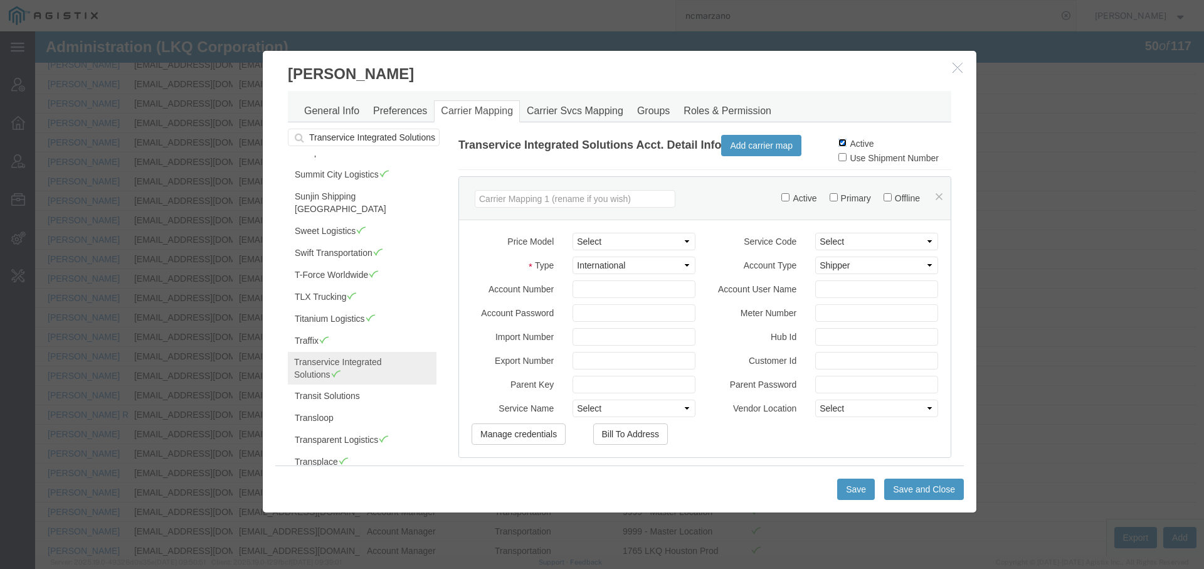
click at [839, 139] on input "Active" at bounding box center [843, 143] width 8 height 8
checkbox input "false"
click at [907, 491] on button "Save and Close" at bounding box center [924, 489] width 80 height 21
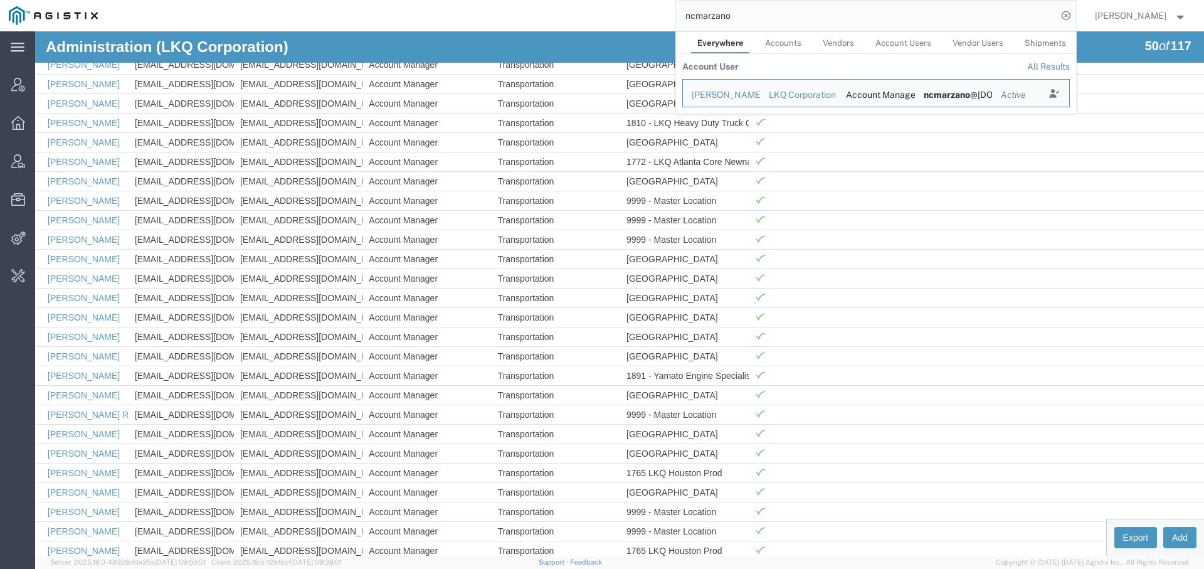
drag, startPoint x: 736, startPoint y: 20, endPoint x: 581, endPoint y: 1, distance: 155.5
click at [581, 1] on div "ncmarzano Everywhere Accounts Vendors Account Users Vendor Users Shipments Acco…" at bounding box center [592, 15] width 970 height 31
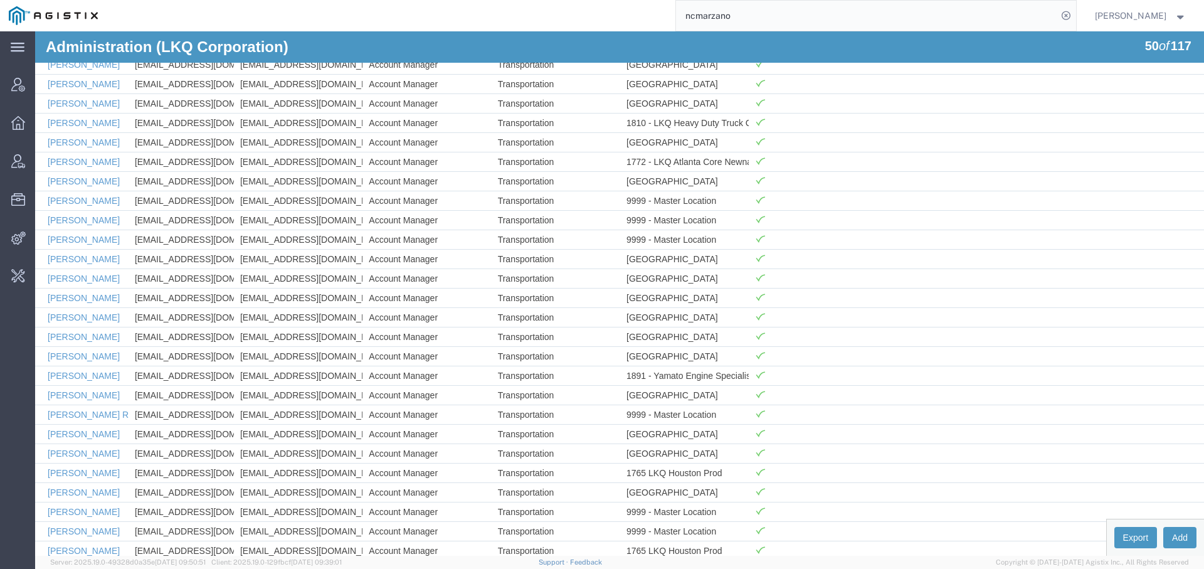
paste input "56806465"
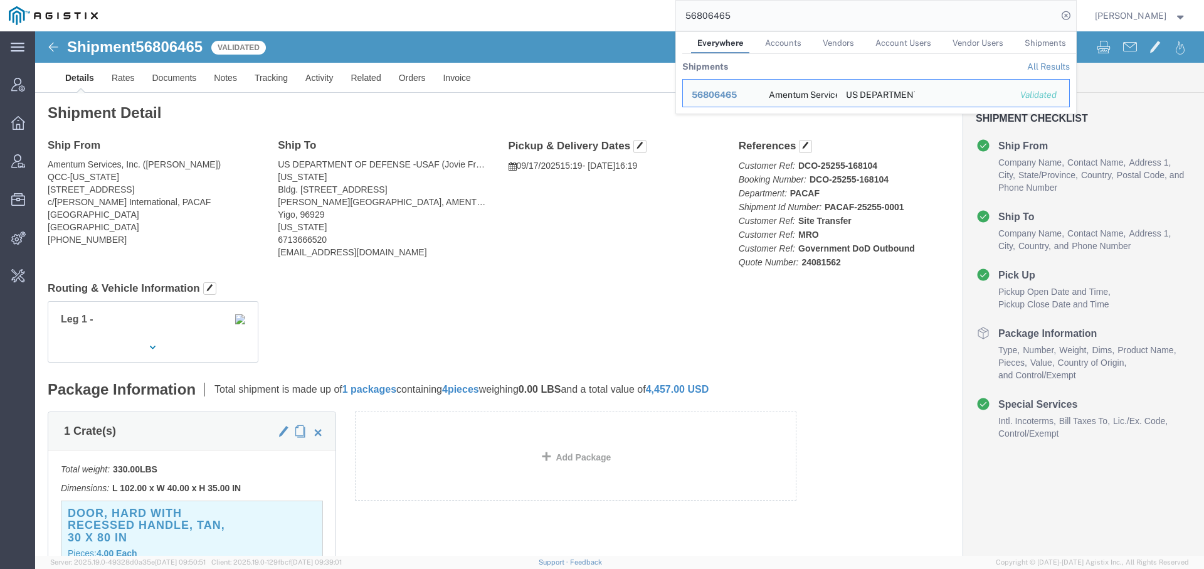
click at [702, 11] on input "56806465" at bounding box center [866, 16] width 381 height 30
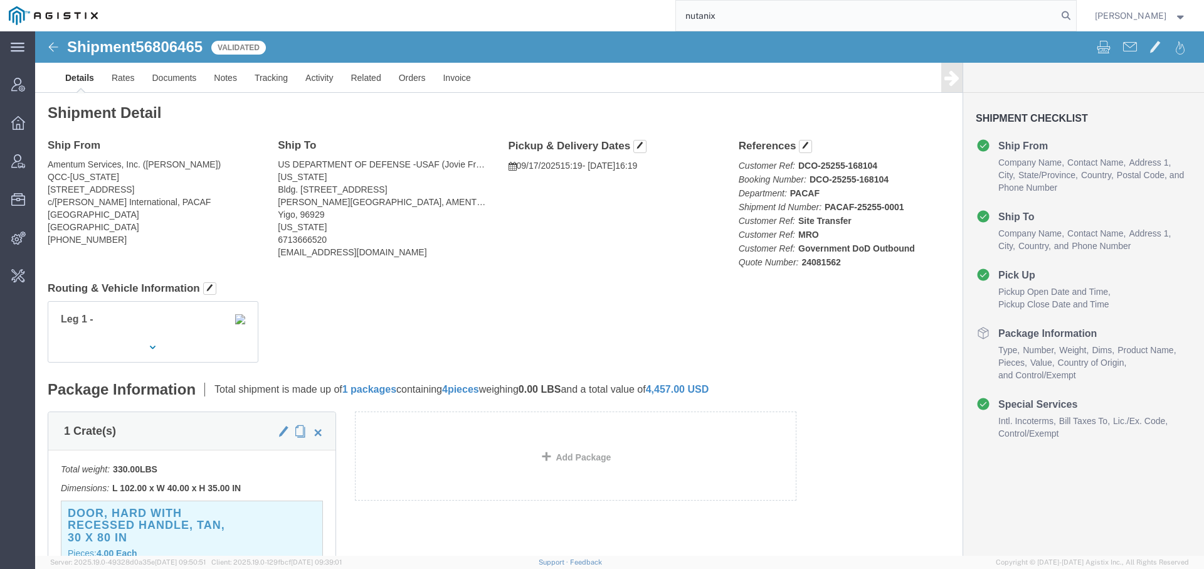
type input "nutanix"
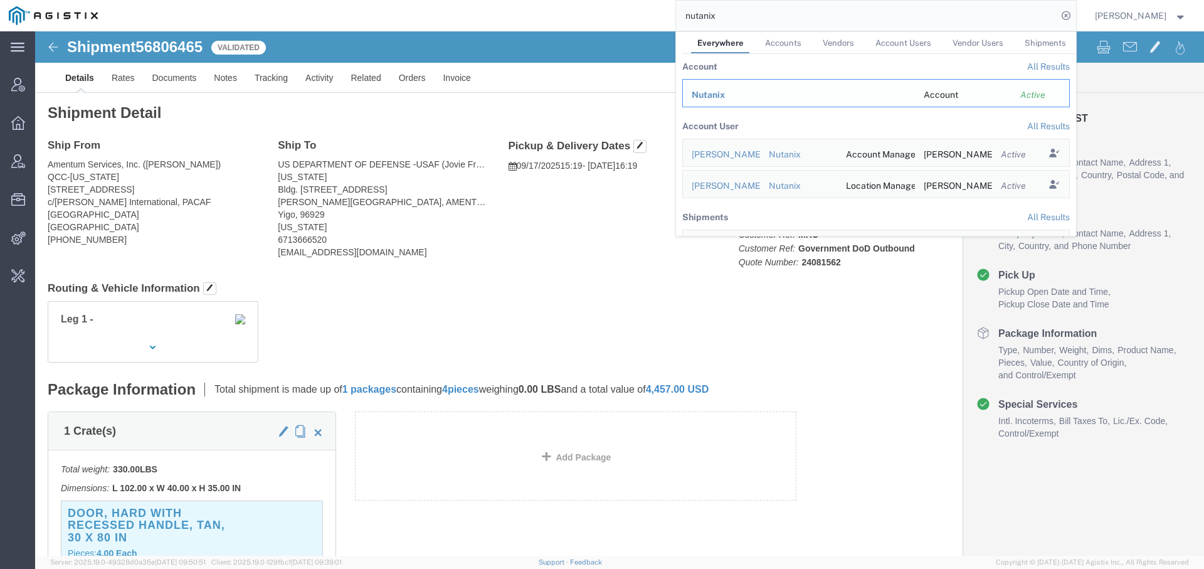
click at [692, 92] on span "Nutanix" at bounding box center [708, 95] width 33 height 10
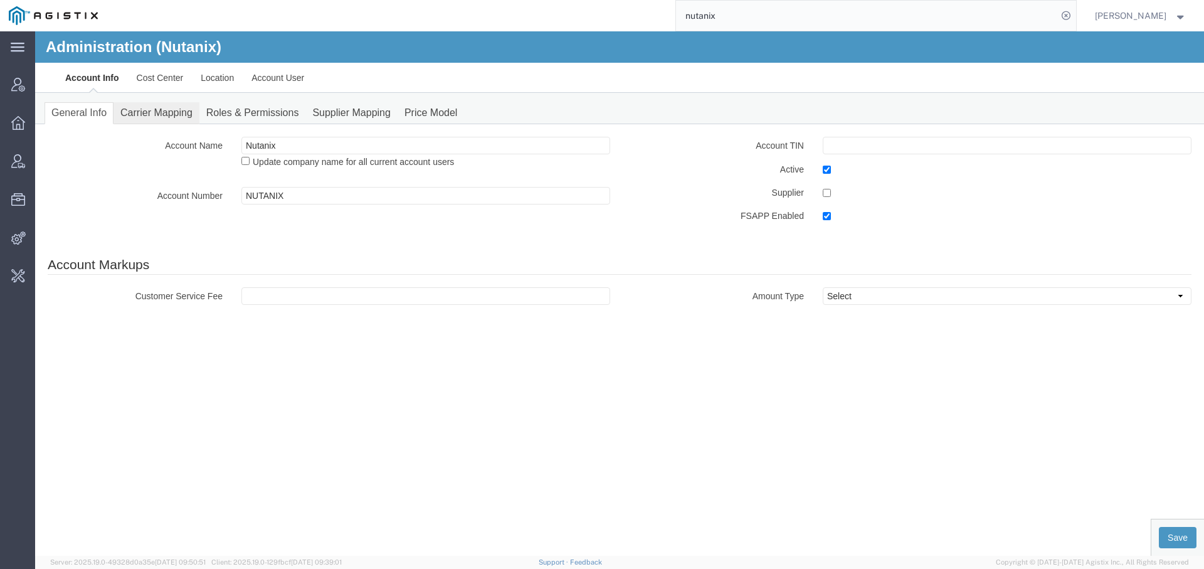
click at [156, 110] on link "Carrier Mapping" at bounding box center [157, 113] width 86 height 22
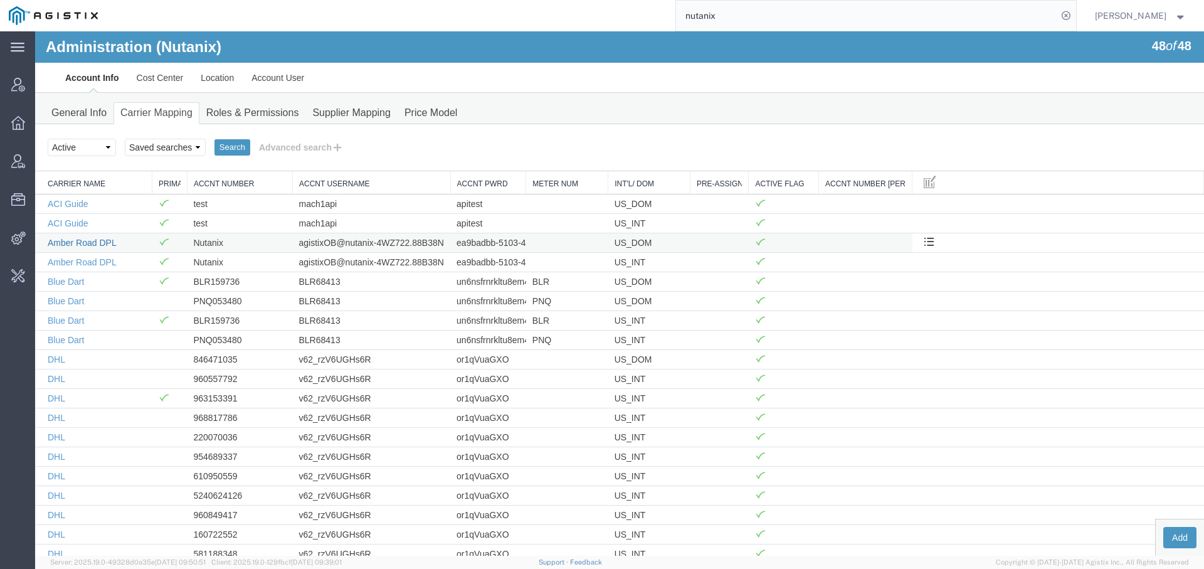
click at [100, 238] on link "Amber Road DPL" at bounding box center [82, 243] width 69 height 10
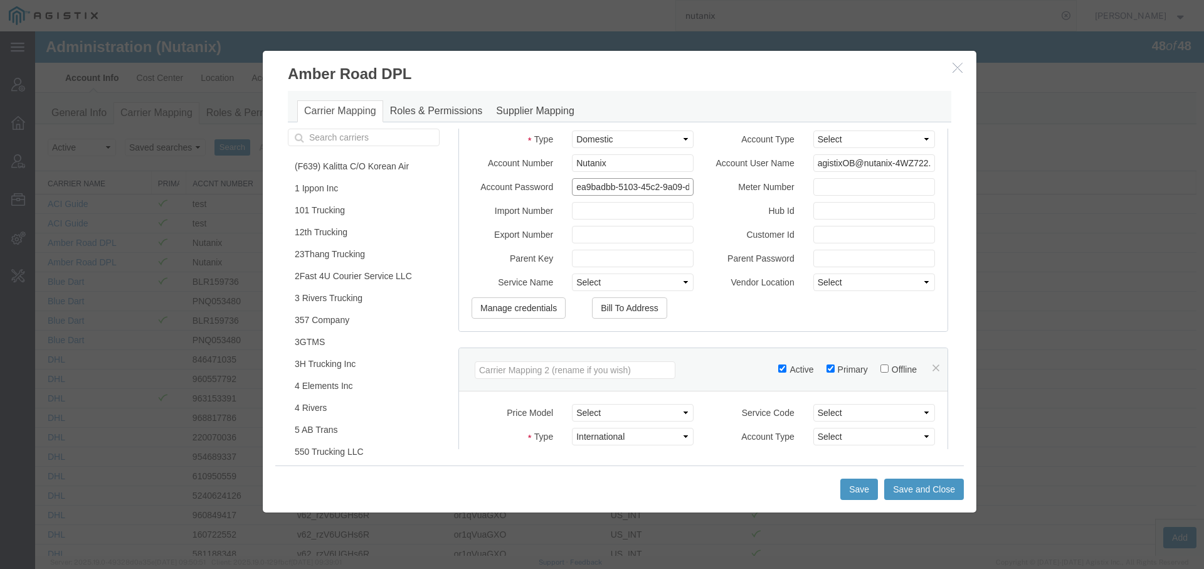
scroll to position [0, 57]
drag, startPoint x: 570, startPoint y: 196, endPoint x: 856, endPoint y: 235, distance: 289.3
click at [856, 235] on div "Price Model Select (F639) Kalitta C/O Korean Air::ASRC_2023_c_KALW 101 Trucking…" at bounding box center [704, 213] width 464 height 212
paste input "cf942926-41b3-428c-adb5-ed7185338214"
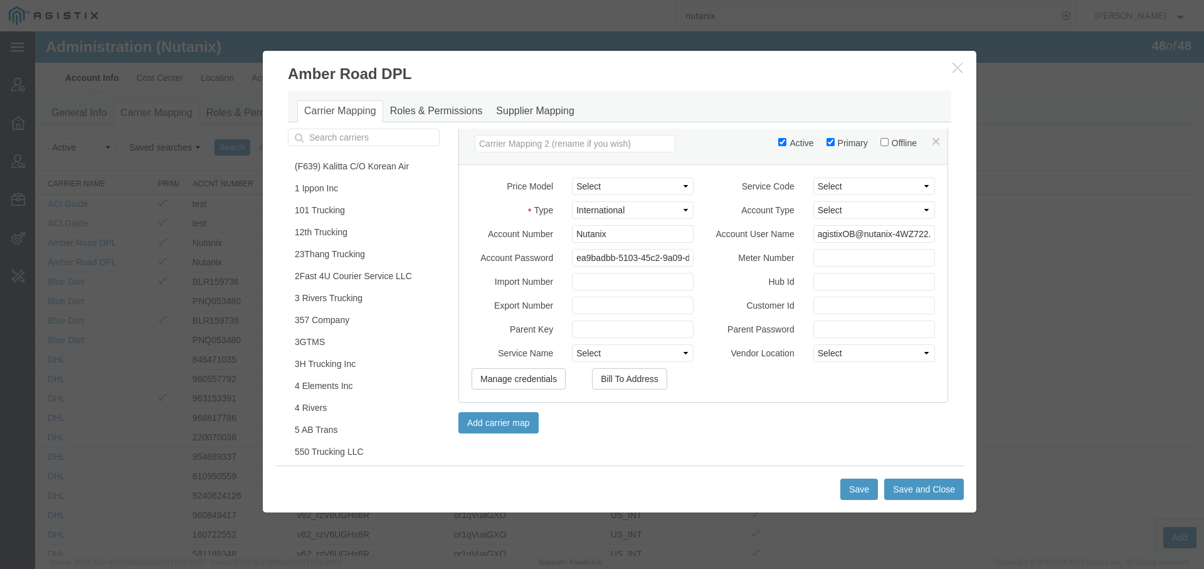
scroll to position [533, 0]
type input "cf942926-41b3-428c-adb5-ed7185338214"
drag, startPoint x: 566, startPoint y: 261, endPoint x: 861, endPoint y: 260, distance: 295.4
click at [861, 261] on div "Account Password ea9badbb-5103-45c2-9a09-d956dae13b32 Meter Number" at bounding box center [703, 261] width 482 height 24
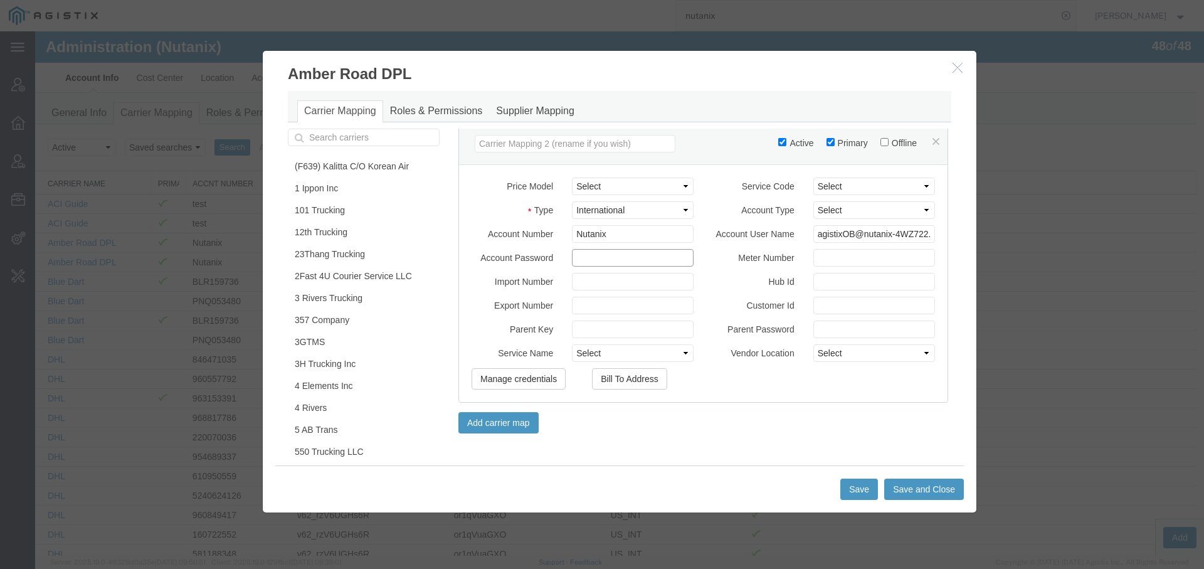
scroll to position [0, 0]
paste input "cf942926-41b3-428c-adb5-ed7185338214"
type input "cf942926-41b3-428c-adb5-ed7185338214"
click at [903, 487] on button "Save and Close" at bounding box center [924, 489] width 80 height 21
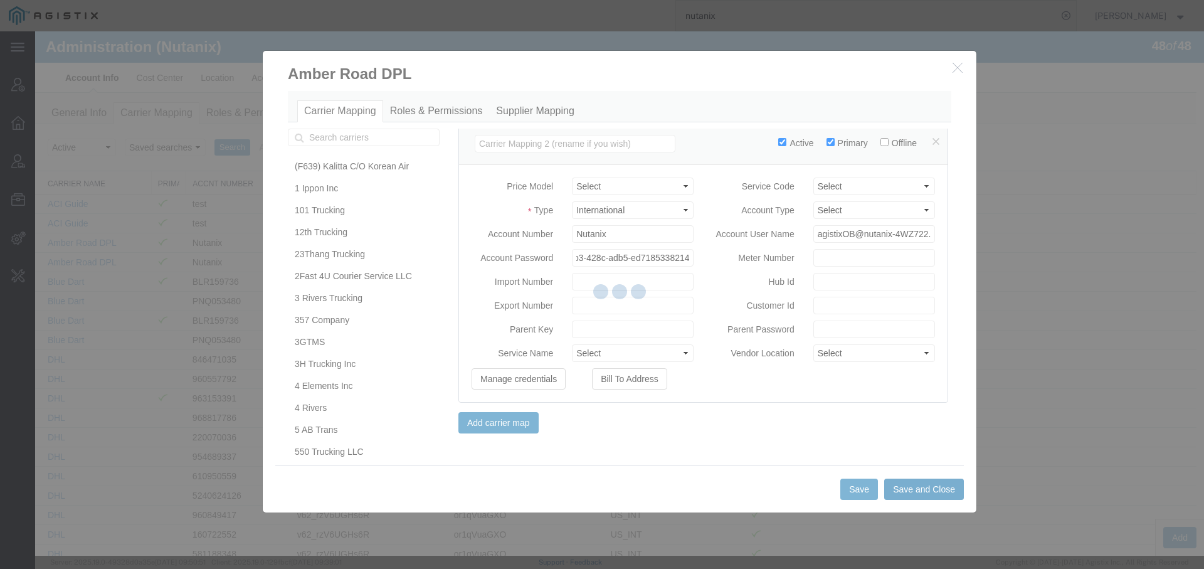
scroll to position [0, 0]
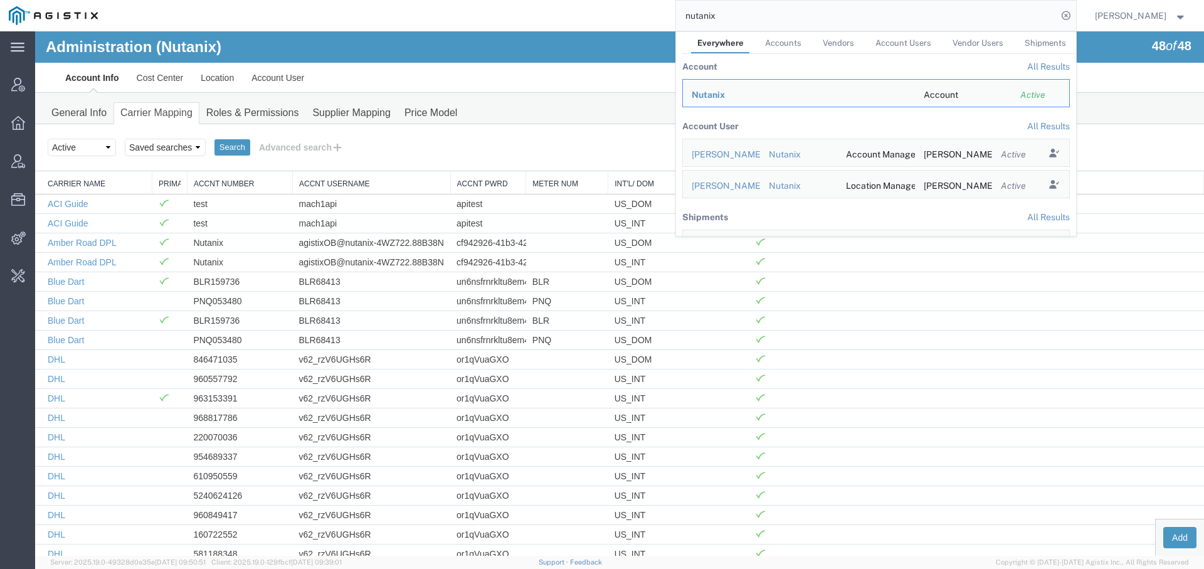
click at [698, 18] on input "nutanix" at bounding box center [866, 16] width 381 height 30
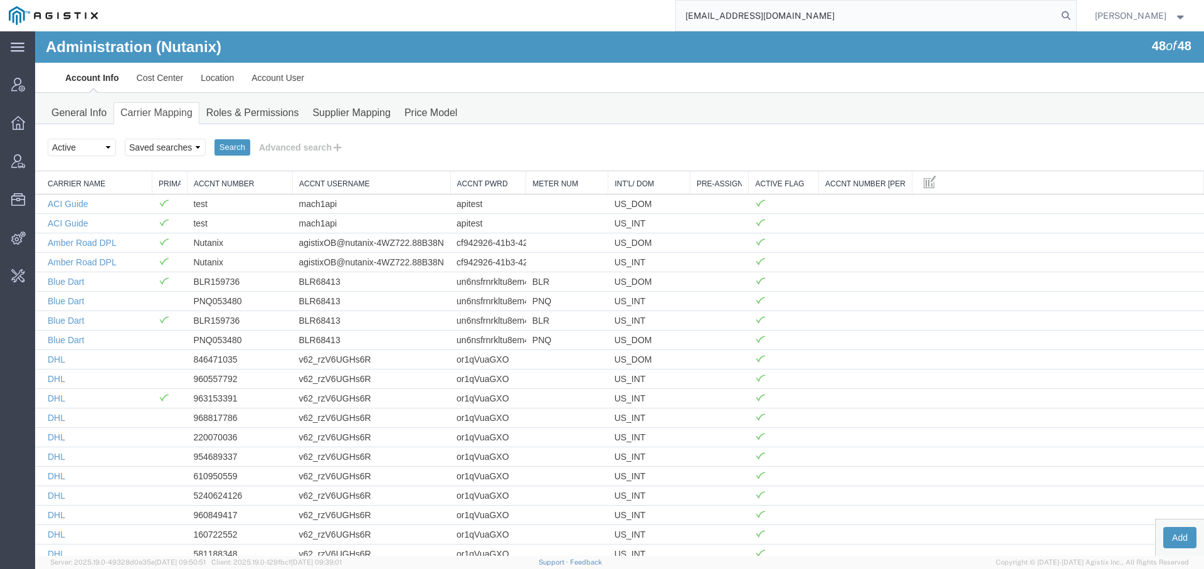
type input "[EMAIL_ADDRESS][DOMAIN_NAME]"
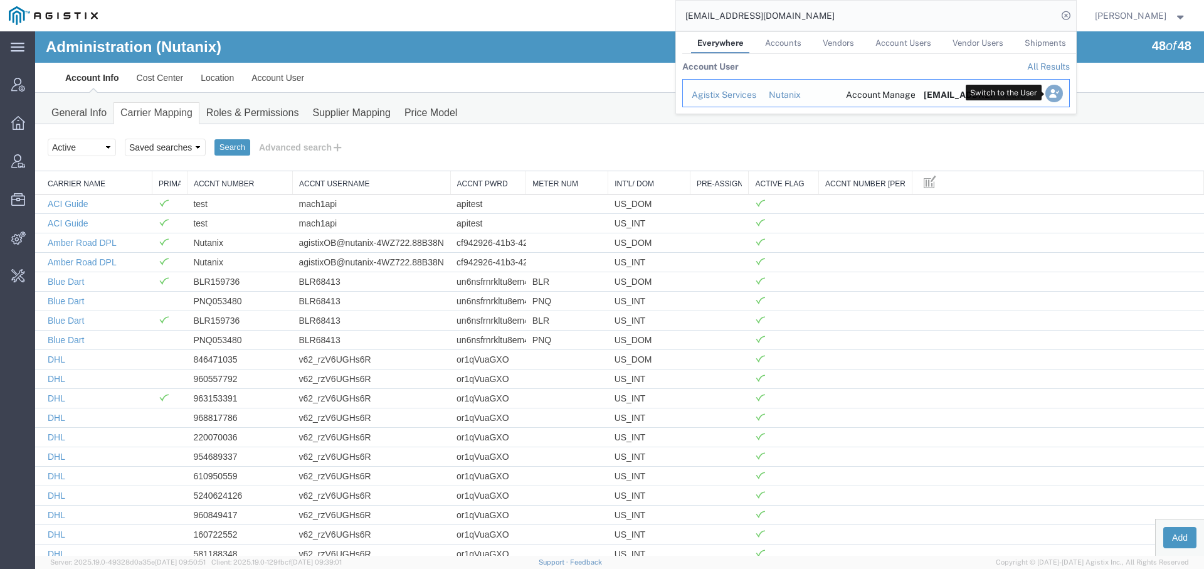
click at [1048, 91] on icon "Search Results" at bounding box center [1054, 94] width 18 height 18
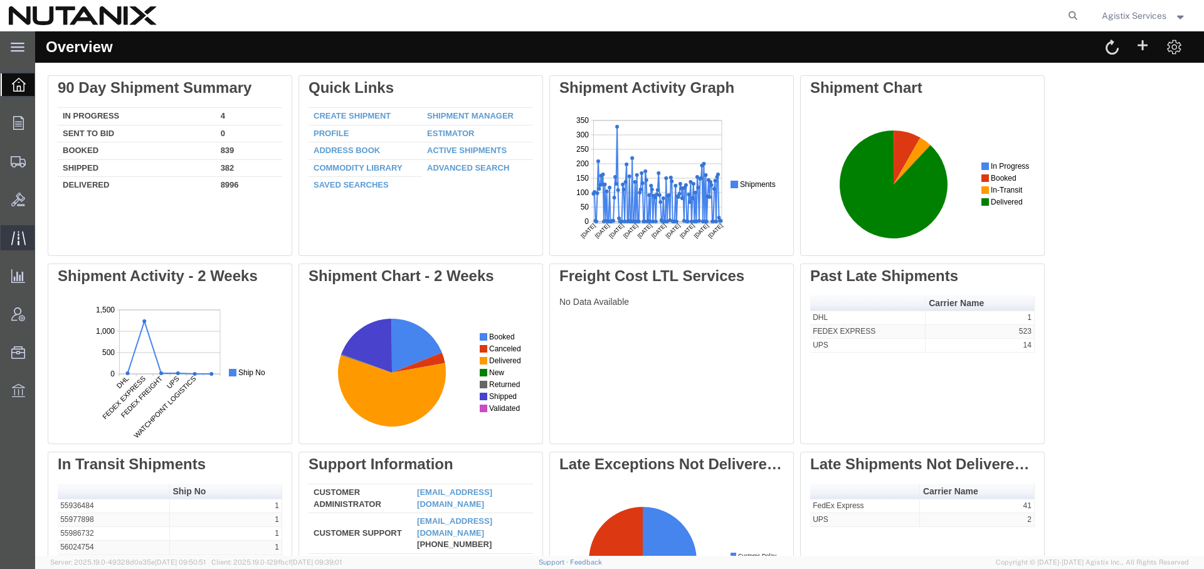
click at [18, 236] on icon at bounding box center [18, 238] width 14 height 14
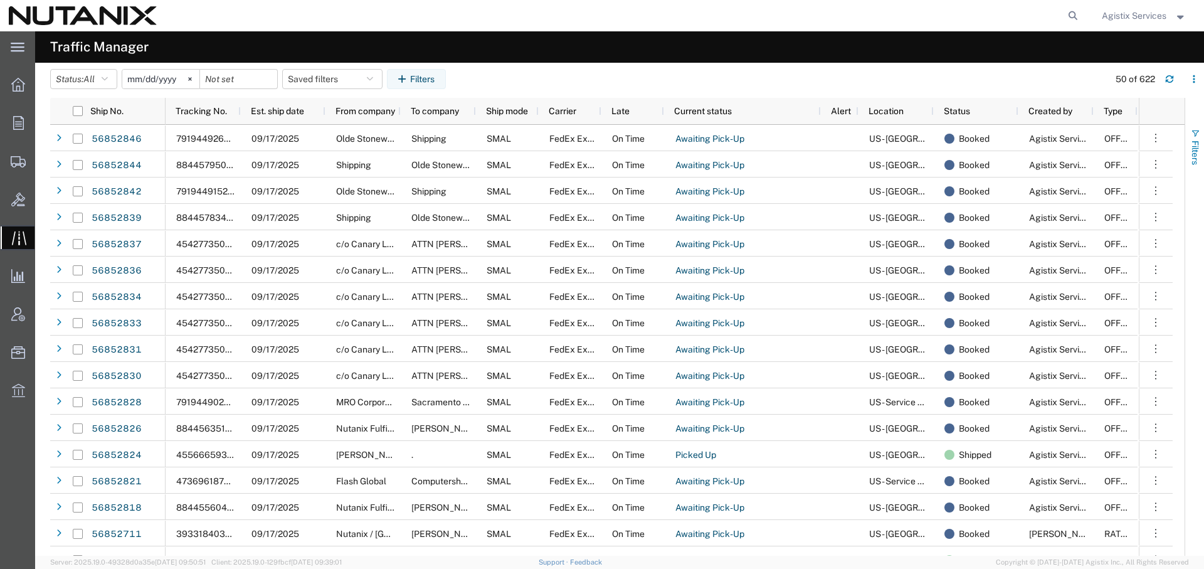
click at [1198, 145] on span "Filters" at bounding box center [1195, 152] width 10 height 24
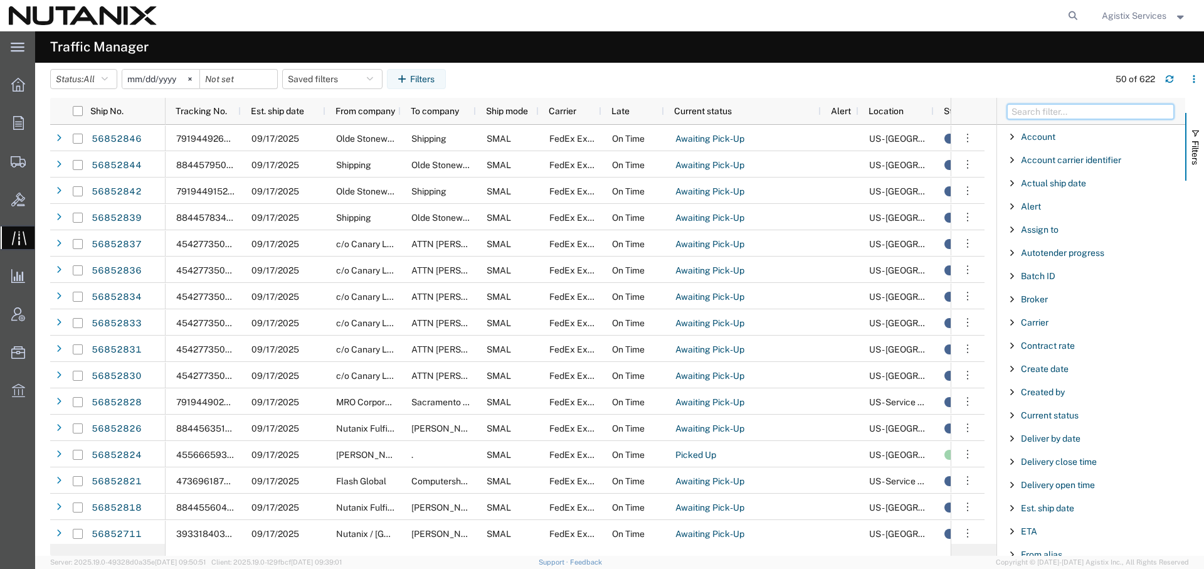
click at [1048, 105] on input "Filter Columns Input" at bounding box center [1090, 111] width 167 height 15
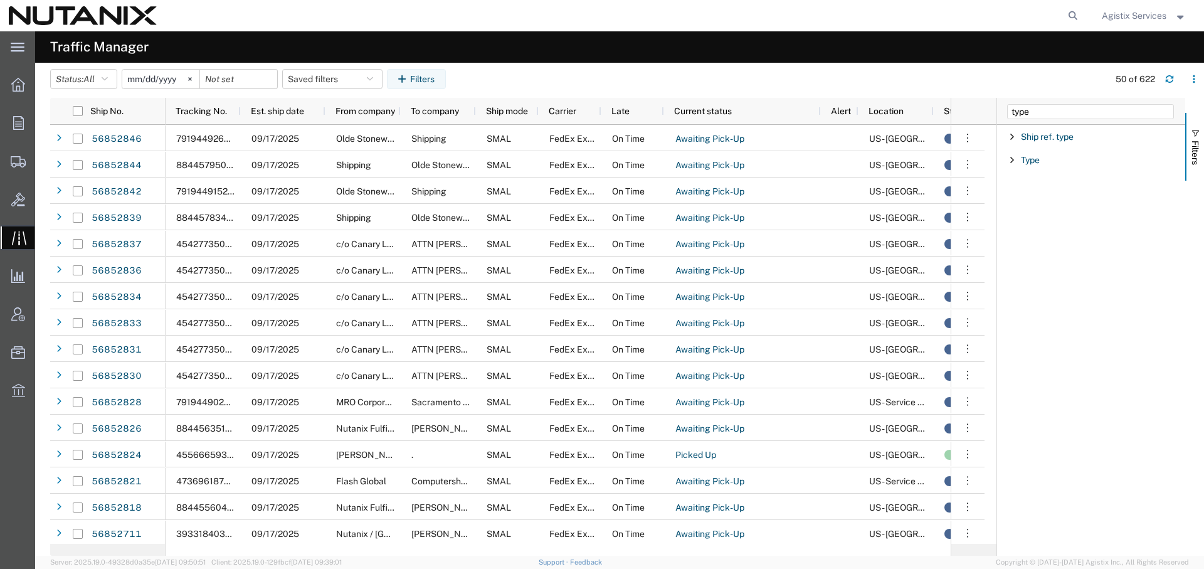
click at [1034, 167] on div "Type" at bounding box center [1091, 160] width 188 height 23
click at [1048, 366] on label "Rated" at bounding box center [1096, 367] width 164 height 19
click at [0, 0] on input "Rated" at bounding box center [0, 0] width 0 height 0
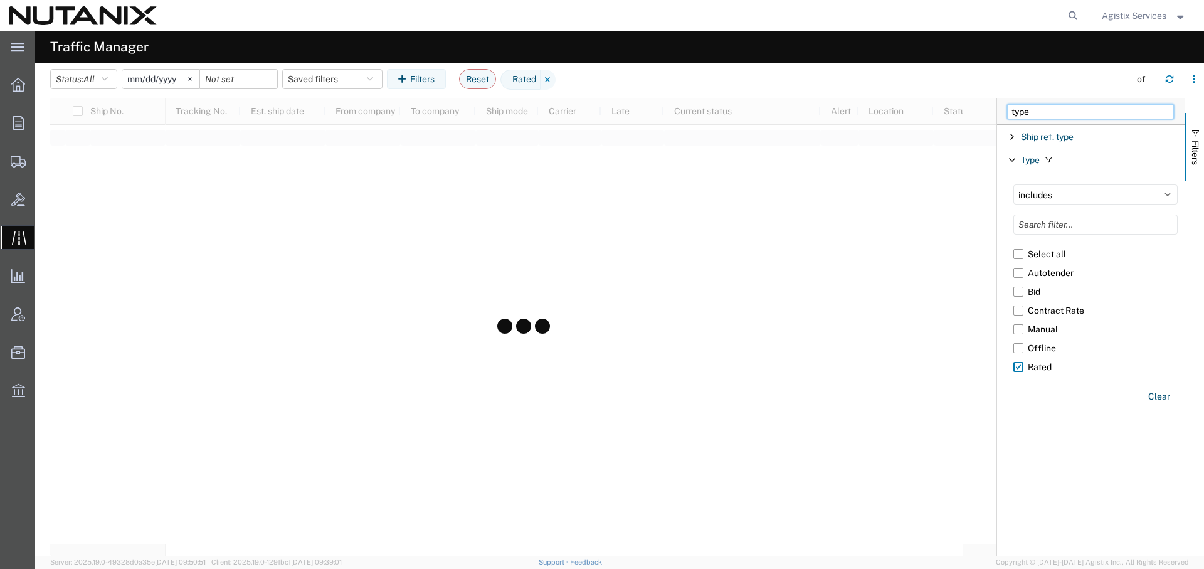
click at [1020, 104] on input "type" at bounding box center [1090, 111] width 167 height 15
click at [1042, 137] on span "International" at bounding box center [1046, 137] width 51 height 10
click at [1025, 160] on label "Yes" at bounding box center [1098, 163] width 176 height 19
click at [0, 0] on input "Yes" at bounding box center [0, 0] width 0 height 0
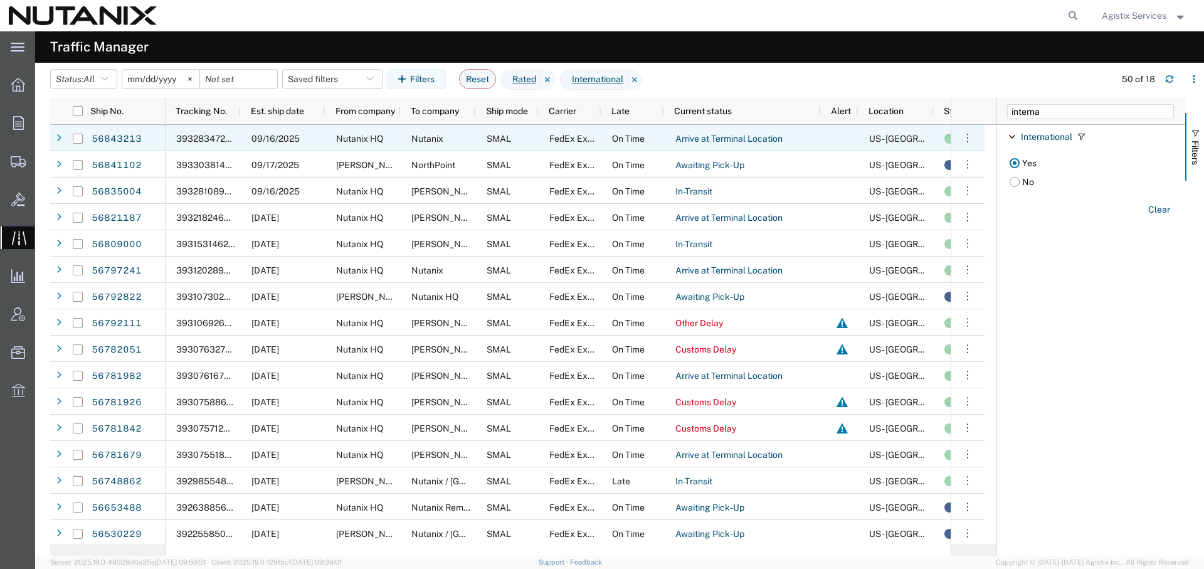
click at [314, 140] on div "09/16/2025" at bounding box center [283, 138] width 85 height 26
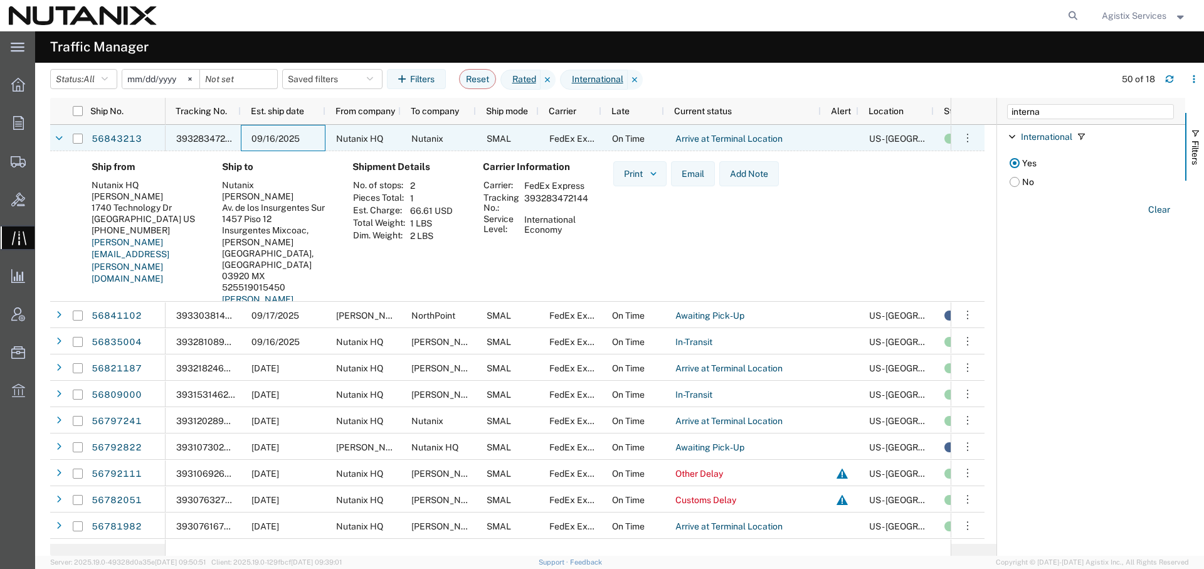
click at [314, 140] on div "09/16/2025" at bounding box center [283, 138] width 85 height 26
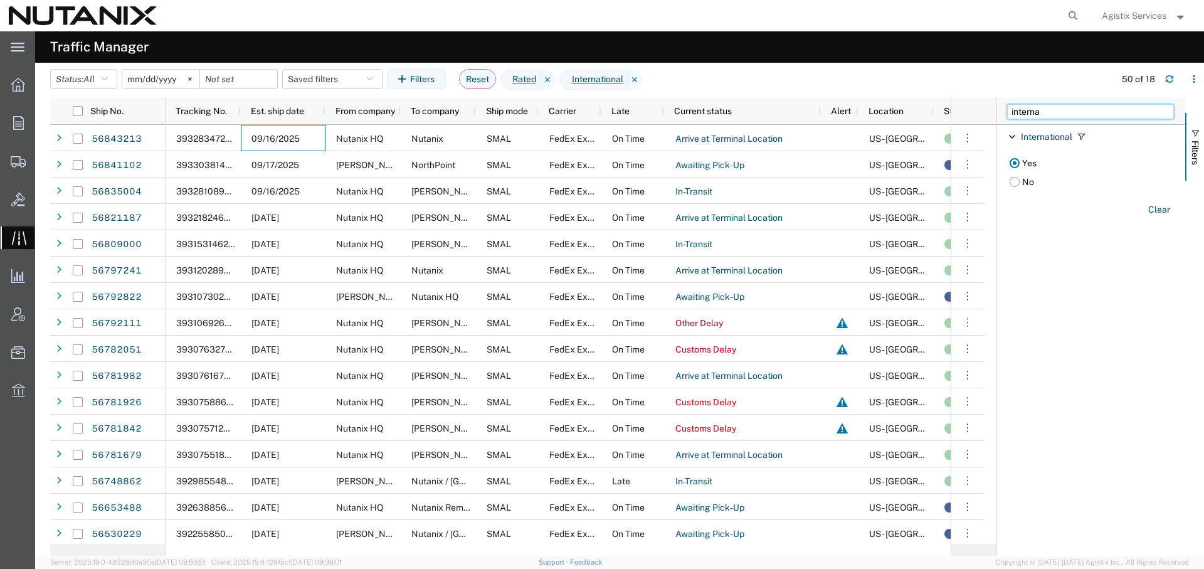
click at [1034, 115] on input "interna" at bounding box center [1090, 111] width 167 height 15
type input "to country"
click at [1040, 140] on span "To country" at bounding box center [1042, 137] width 42 height 10
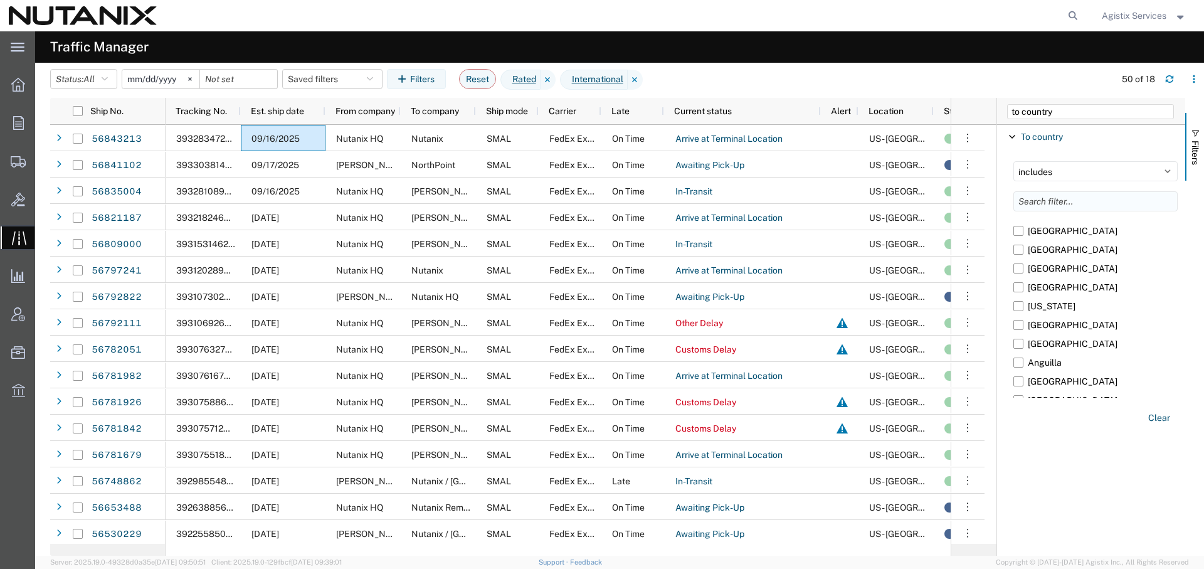
click at [1039, 201] on input "Filter List 1 Filters" at bounding box center [1096, 201] width 164 height 20
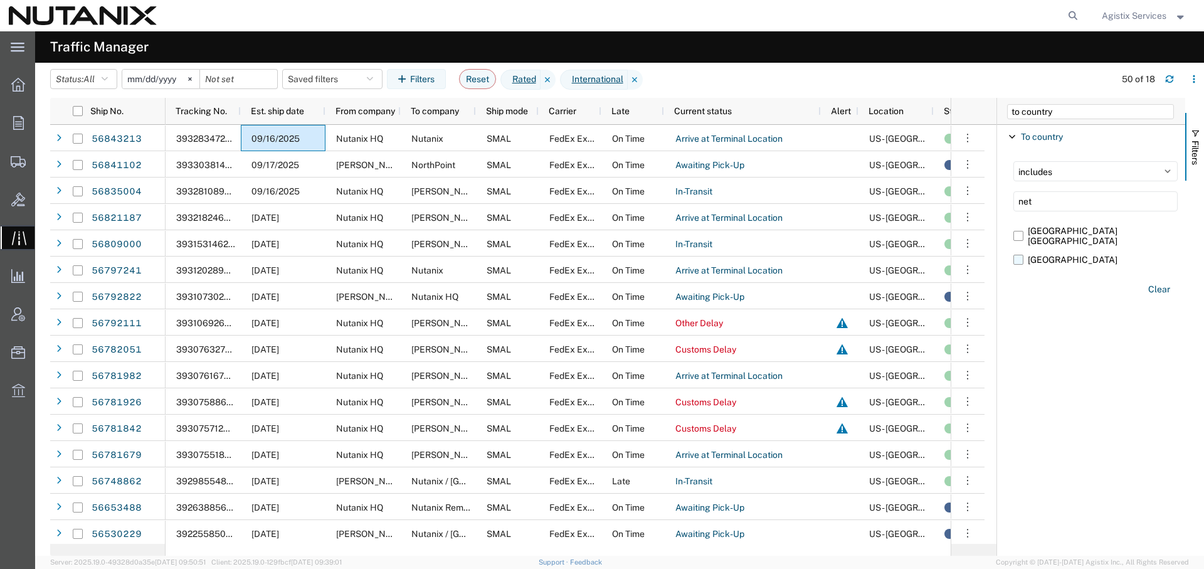
type input "net"
click at [1014, 250] on label "[GEOGRAPHIC_DATA]" at bounding box center [1096, 259] width 164 height 19
click at [0, 0] on input "[GEOGRAPHIC_DATA]" at bounding box center [0, 0] width 0 height 0
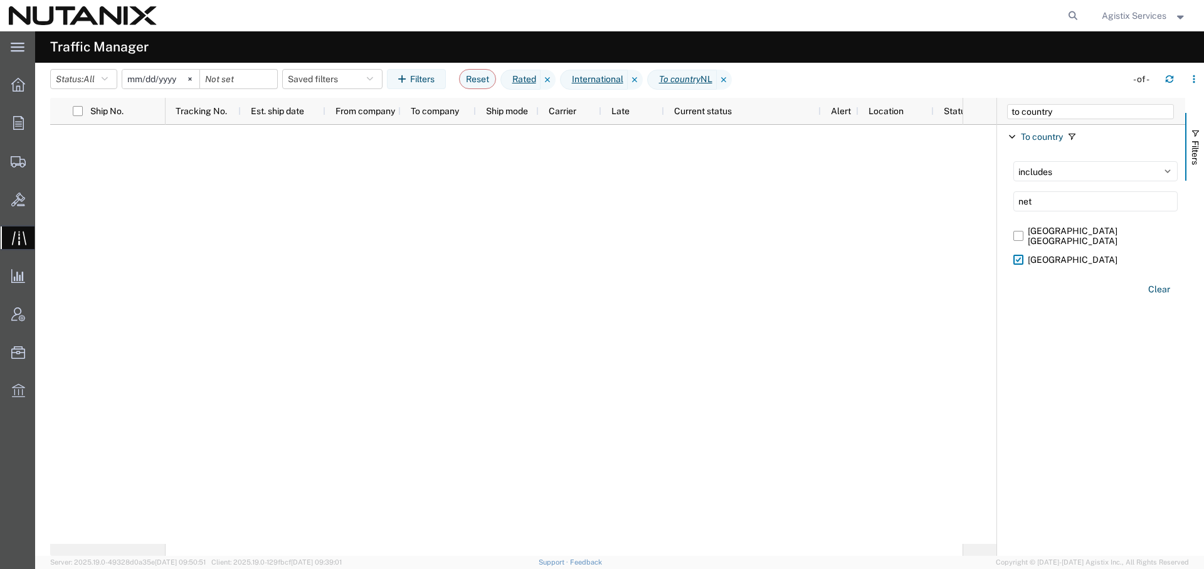
click at [1017, 250] on label "[GEOGRAPHIC_DATA]" at bounding box center [1096, 259] width 164 height 19
click at [0, 0] on input "[GEOGRAPHIC_DATA]" at bounding box center [0, 0] width 0 height 0
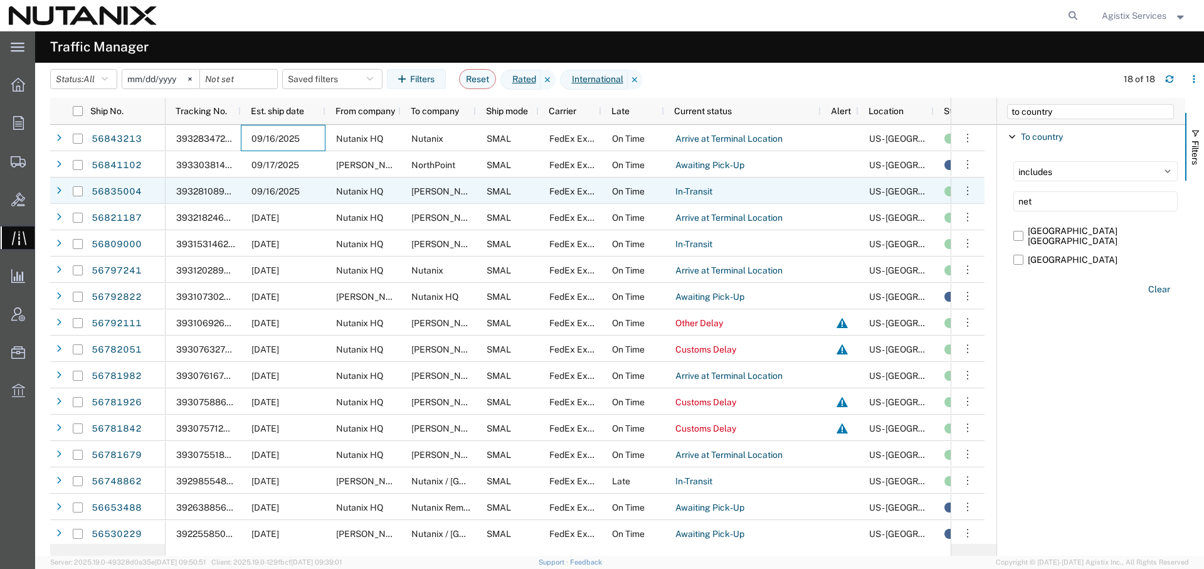
click at [391, 186] on div "Nutanix HQ" at bounding box center [363, 191] width 75 height 26
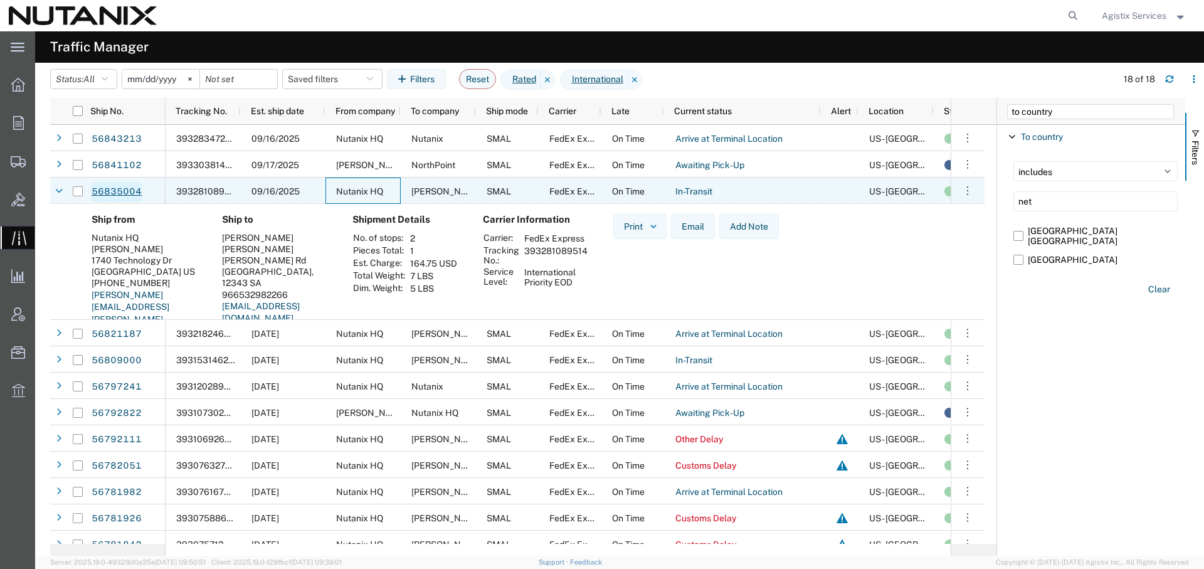
click at [122, 197] on link "56835004" at bounding box center [116, 192] width 51 height 20
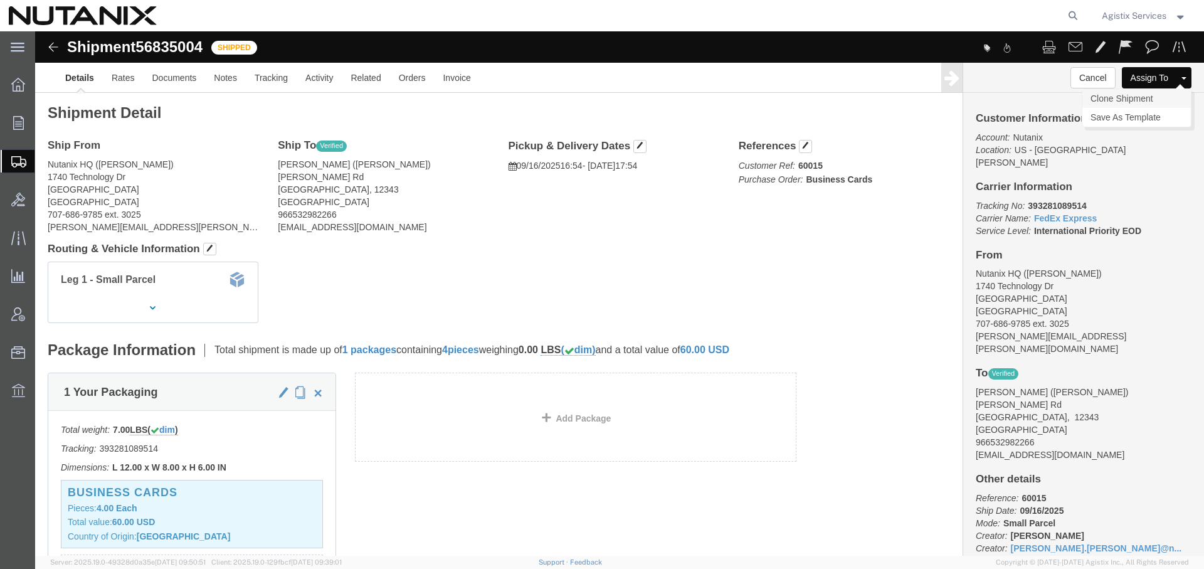
click link "Clone Shipment"
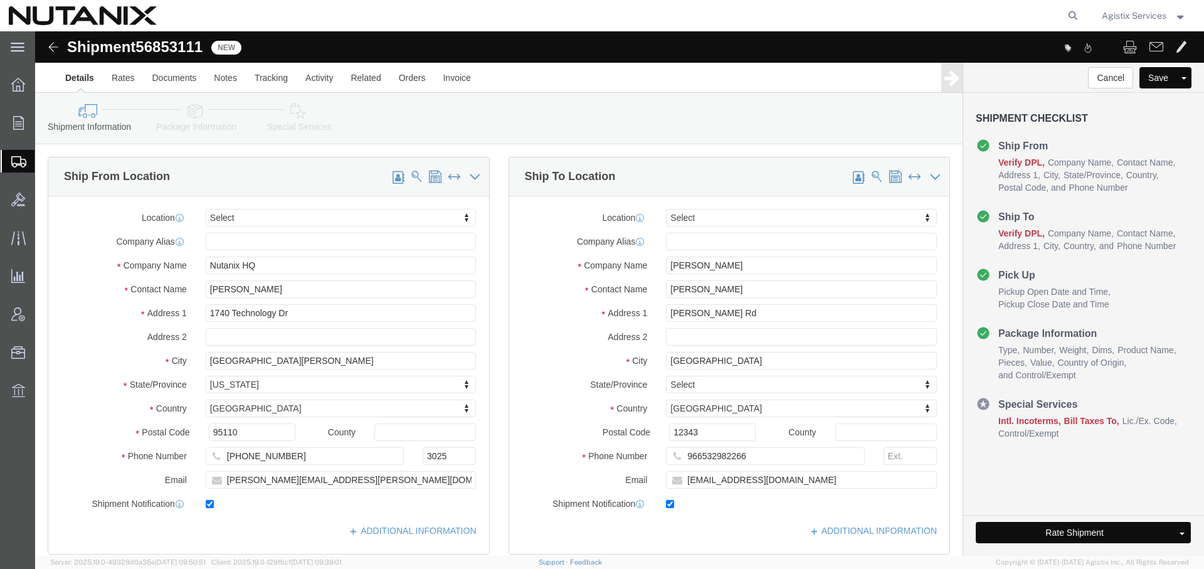
select select
drag, startPoint x: 787, startPoint y: 449, endPoint x: 497, endPoint y: 379, distance: 297.6
click div "Location My Profile Location AE - Dubai City AU - Australia DE - Munchen DE - O…"
checkbox input "false"
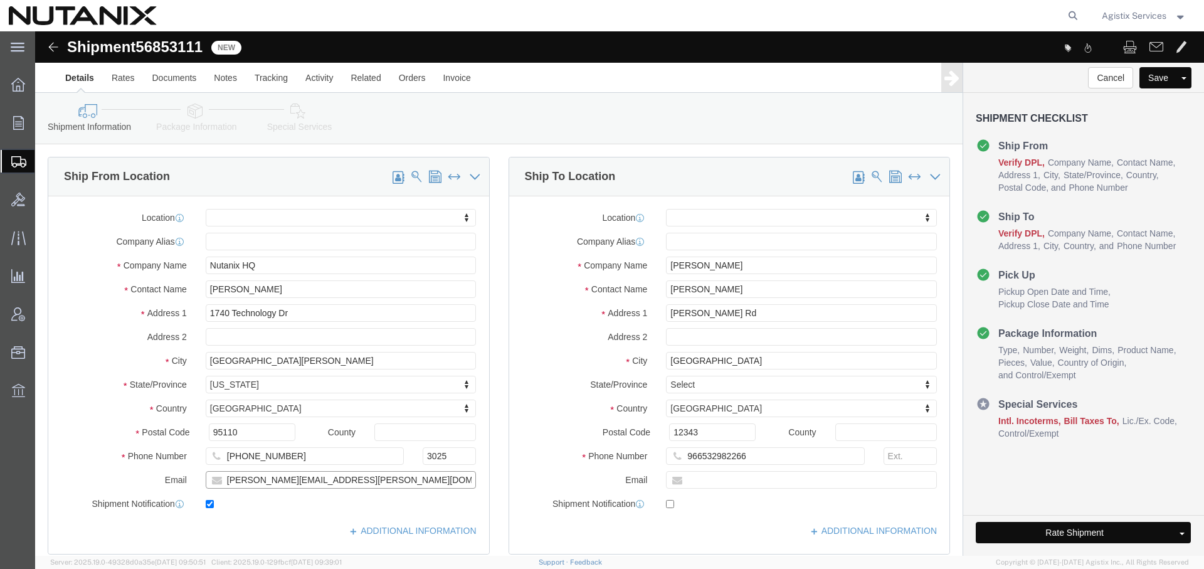
drag, startPoint x: 347, startPoint y: 453, endPoint x: 134, endPoint y: 405, distance: 218.5
click div "Location My Profile Location AE - Dubai City AU - Australia DE - Munchen DE - O…"
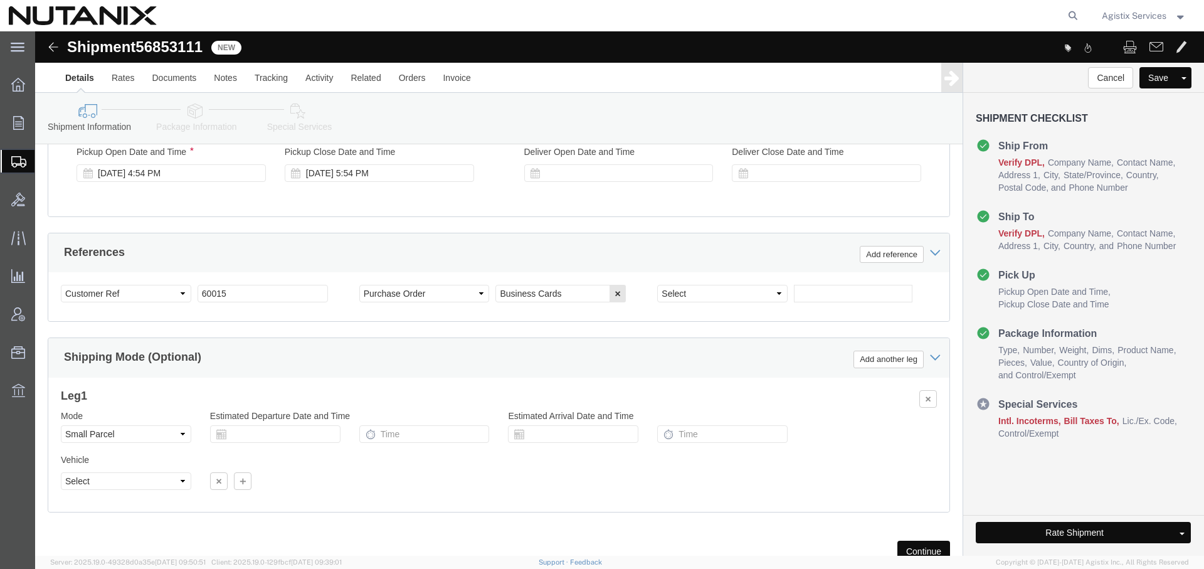
scroll to position [711, 0]
checkbox input "false"
drag, startPoint x: 230, startPoint y: 250, endPoint x: 131, endPoint y: 237, distance: 99.9
click div "Select Account Type Activity ID Airline Appointment Number ASN Batch Request # …"
type input "TEST DPL"
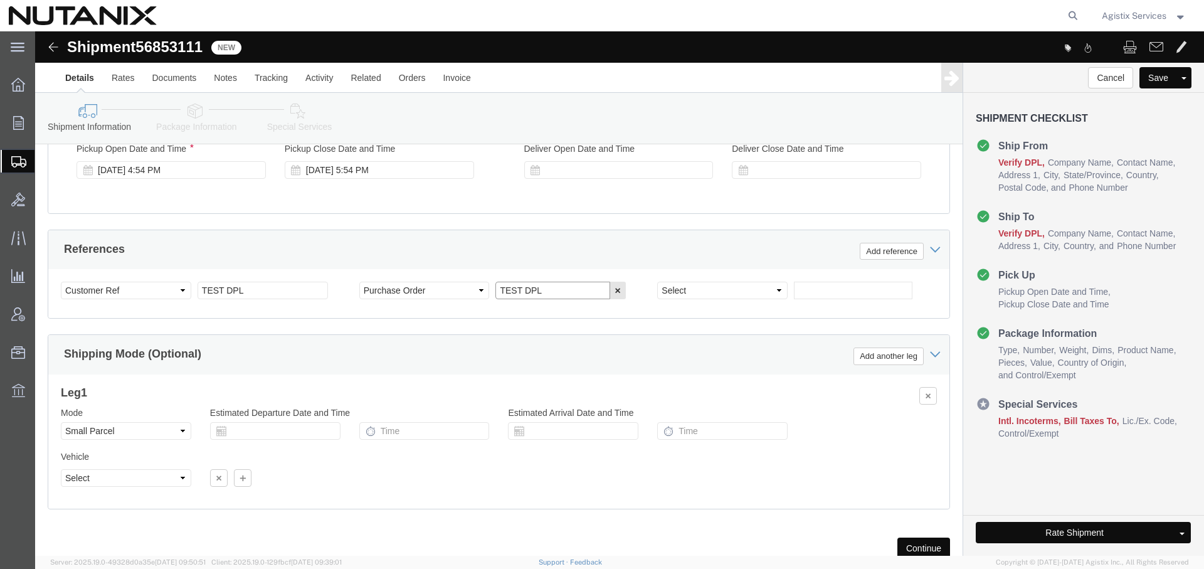
type input "TEST DPL"
click icon
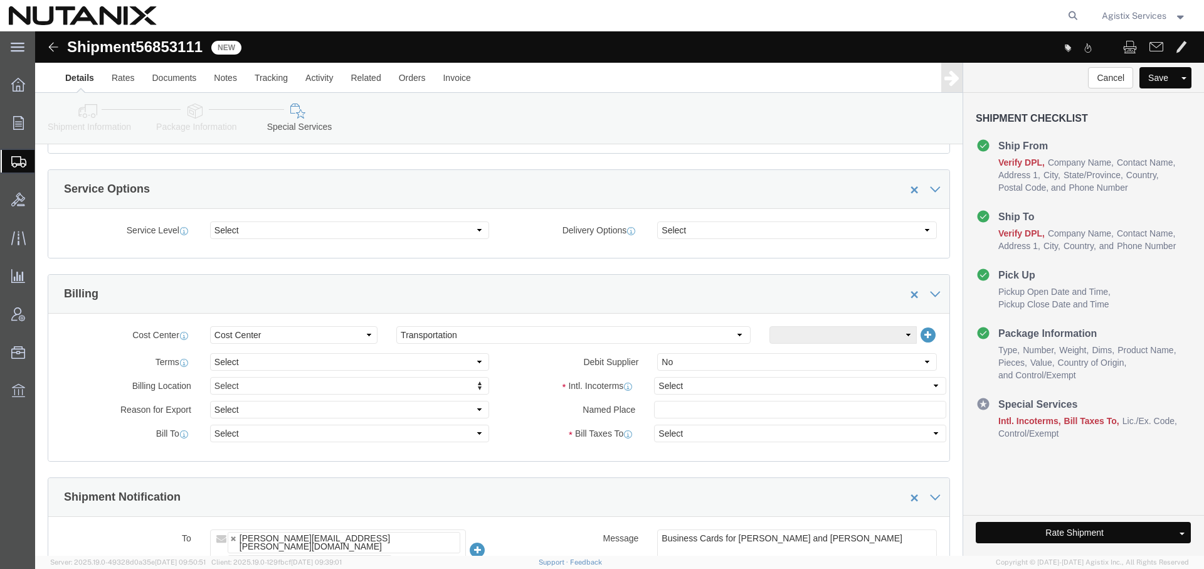
scroll to position [410, 0]
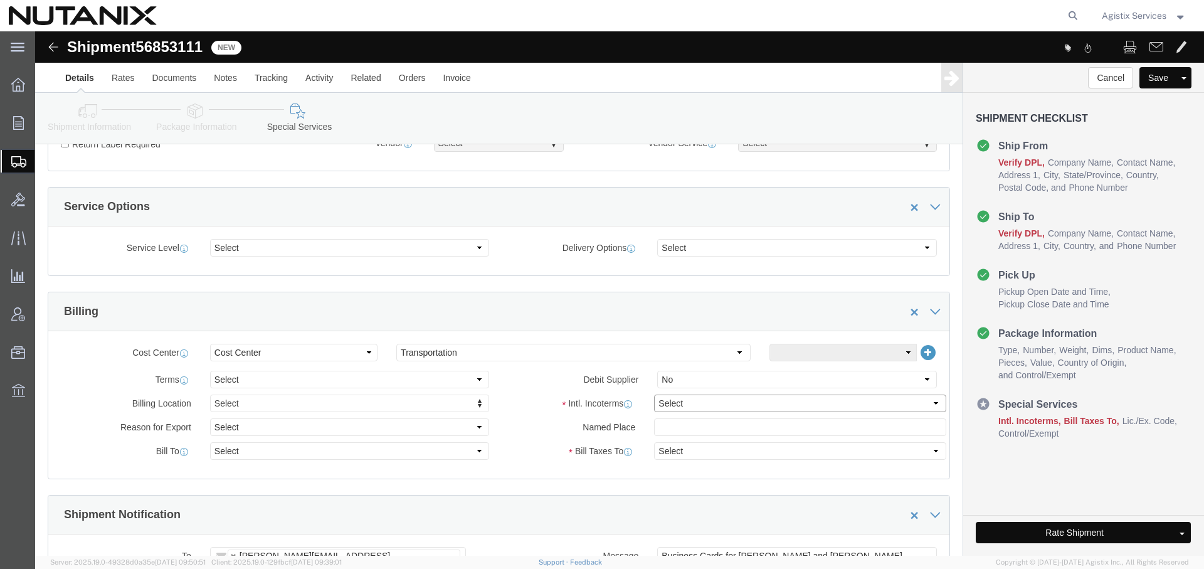
click select "Select Carriage Insurance Paid Carriage Paid To Cost and Freight Cost Insurance…"
select select "DDP"
click select "Select Carriage Insurance Paid Carriage Paid To Cost and Freight Cost Insurance…"
select select "SHIP"
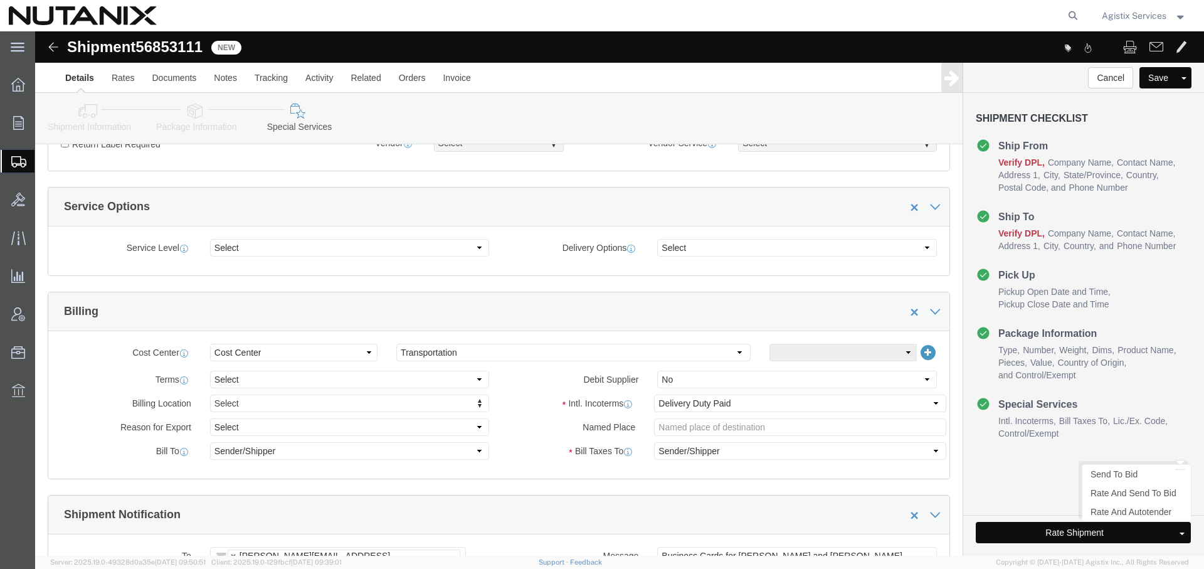
click button "Rate Shipment"
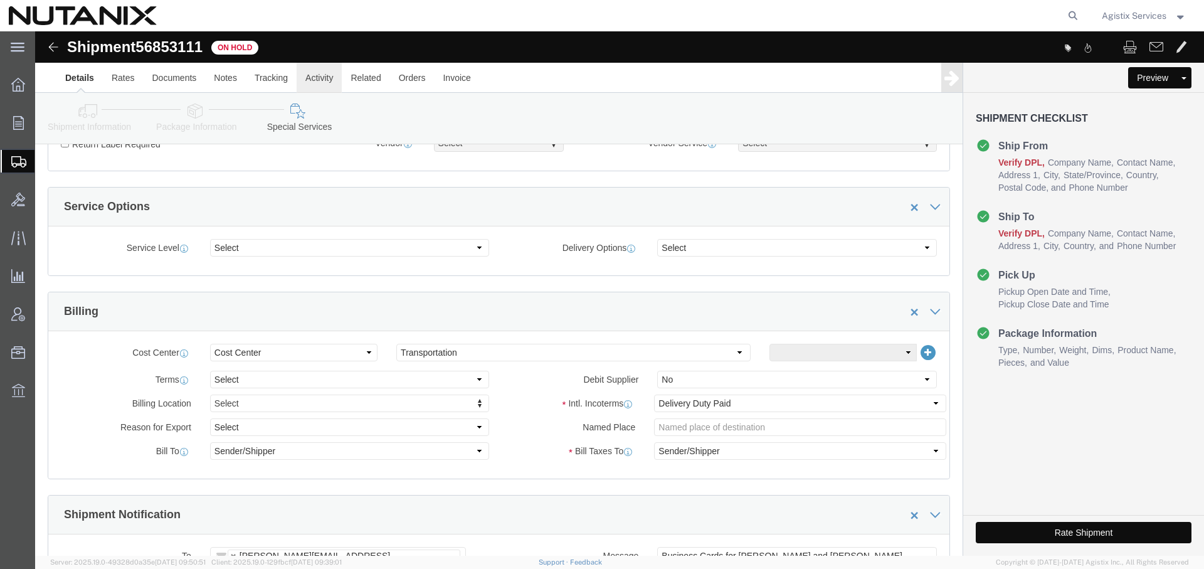
click link "Activity"
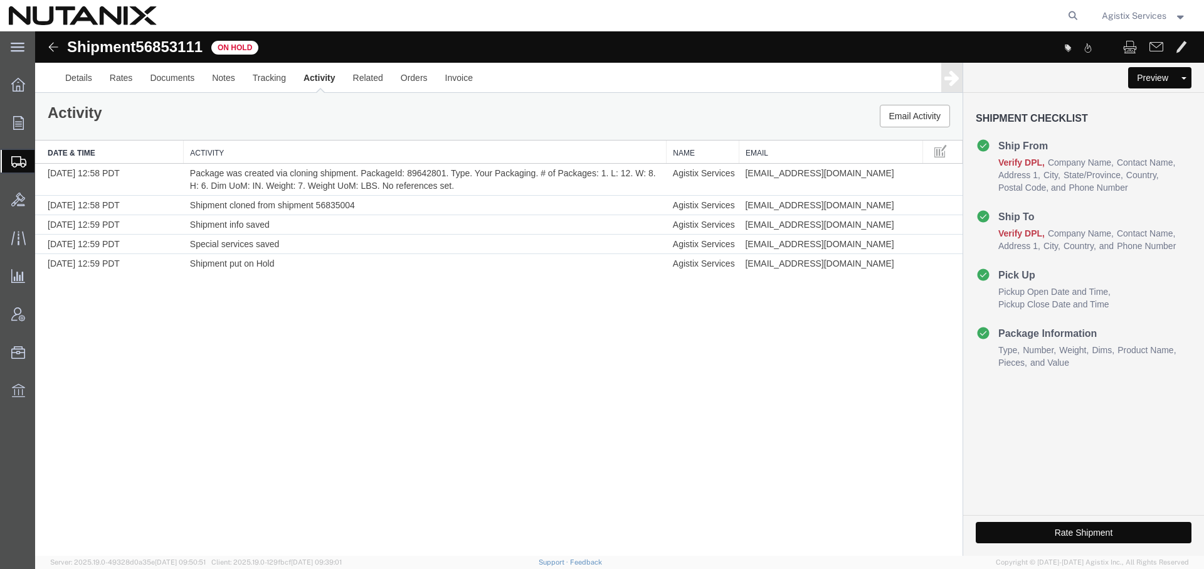
click at [174, 46] on span "56853111" at bounding box center [168, 46] width 67 height 17
copy span "56853111"
